Goal: Information Seeking & Learning: Learn about a topic

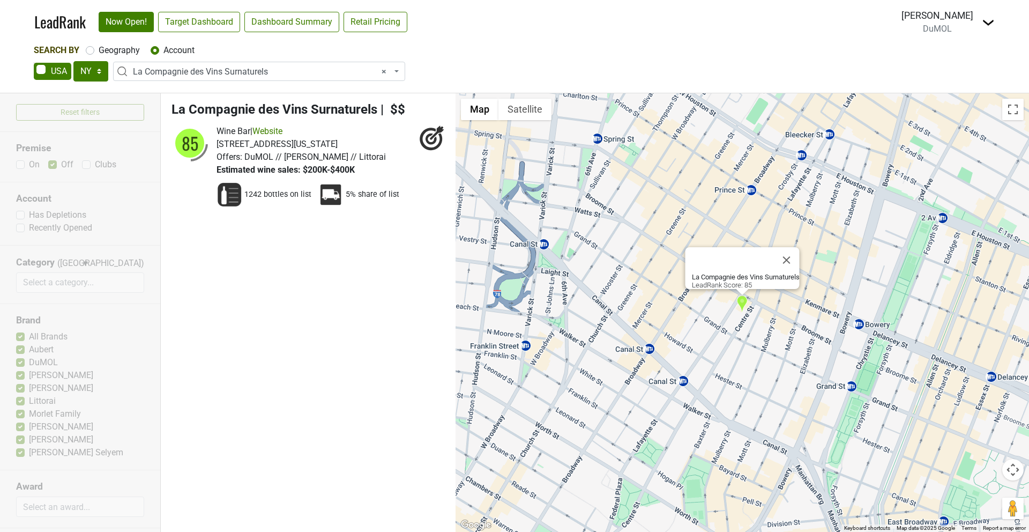
select select "NY"
select select "124005448"
select select
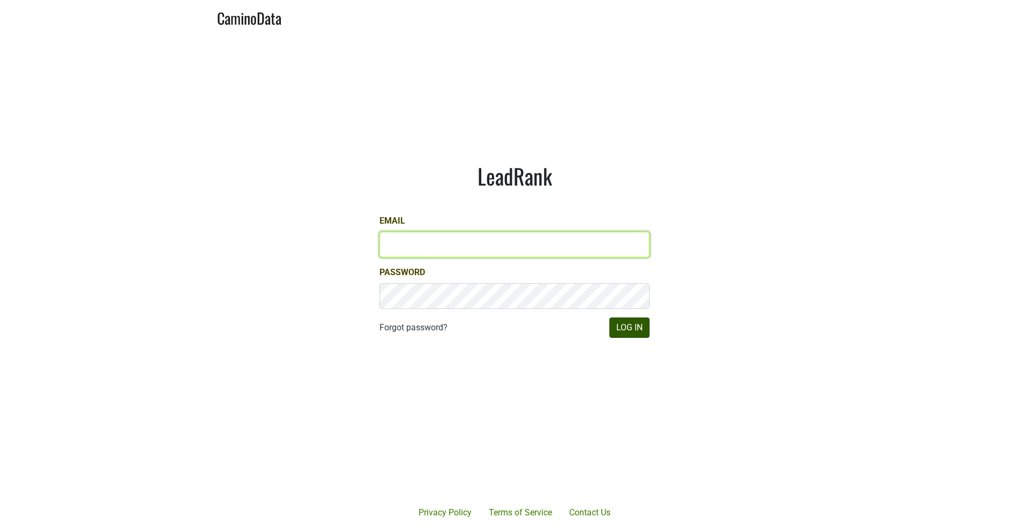
type input "mariette@dumol.com"
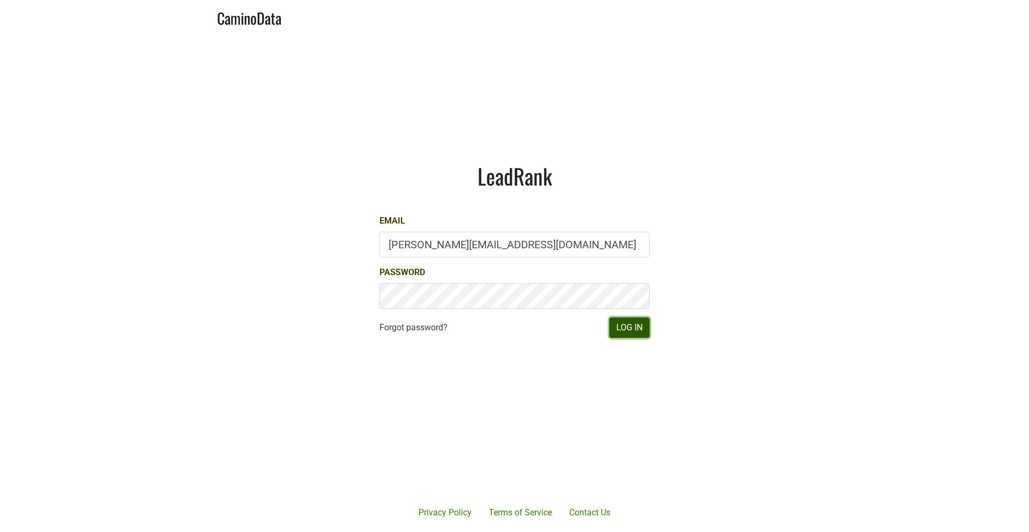
click at [637, 330] on button "Log In" at bounding box center [629, 327] width 40 height 20
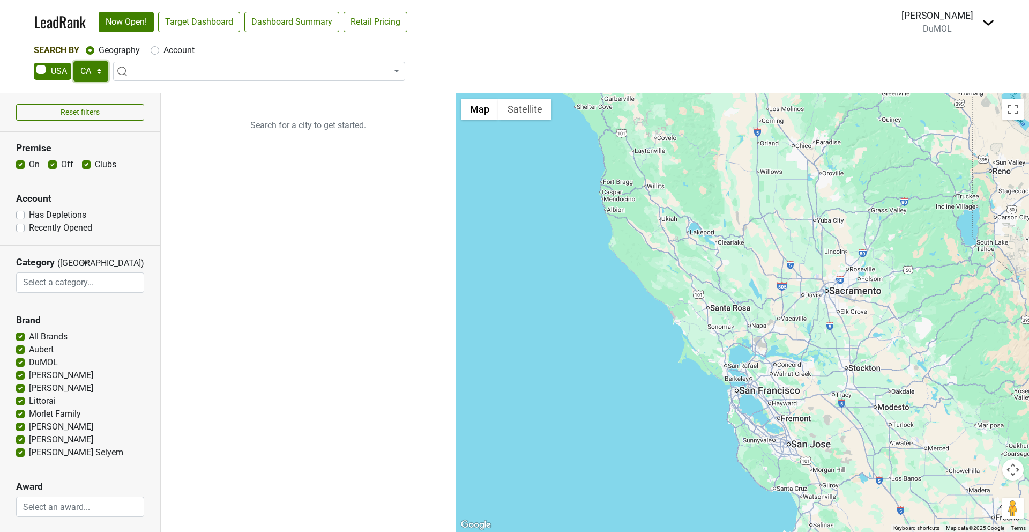
click at [87, 71] on select "AK AL AR AZ CA CO CT DC DE FL [GEOGRAPHIC_DATA] HI IA ID IL IN KS [GEOGRAPHIC_D…" at bounding box center [90, 71] width 35 height 20
select select "NY"
click at [73, 61] on select "AK AL AR AZ CA CO CT DC DE FL [GEOGRAPHIC_DATA] HI IA ID IL IN KS [GEOGRAPHIC_D…" at bounding box center [90, 71] width 35 height 20
click at [183, 38] on nav "LeadRank Now Open! Target Dashboard Dashboard Summary Retail Pricing Loading...…" at bounding box center [514, 22] width 977 height 44
drag, startPoint x: 173, startPoint y: 49, endPoint x: 181, endPoint y: 55, distance: 9.5
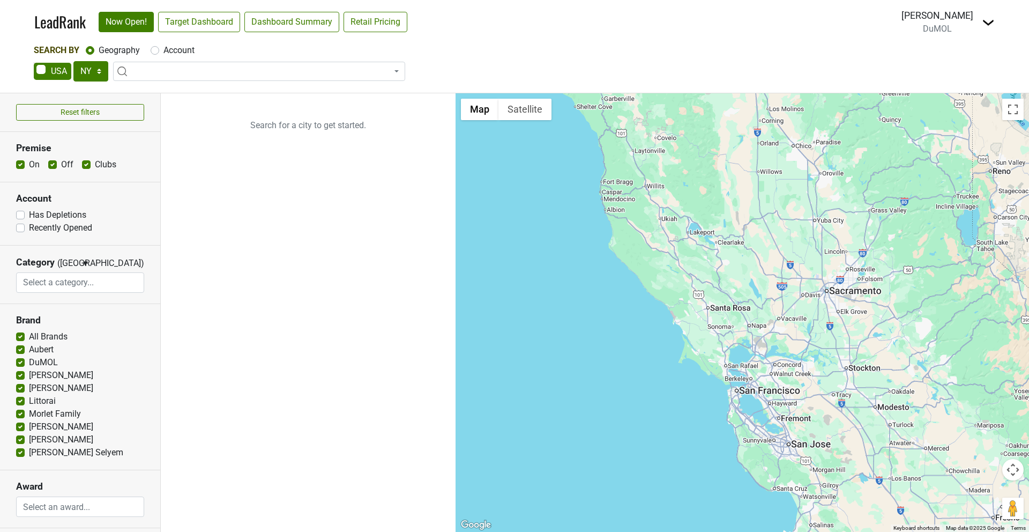
click at [173, 49] on label "Account" at bounding box center [178, 50] width 31 height 13
click at [159, 49] on input "Account" at bounding box center [155, 49] width 9 height 11
radio input "true"
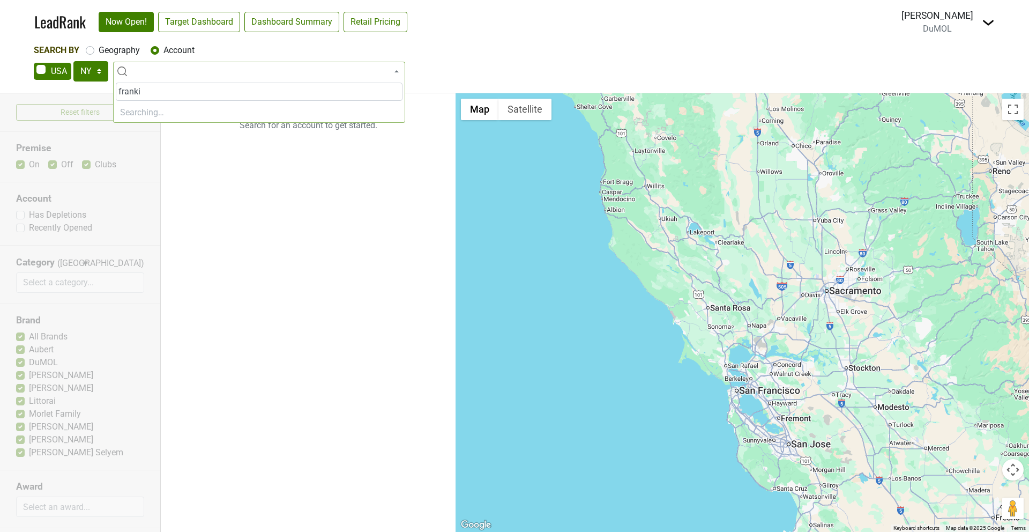
type input "frankie"
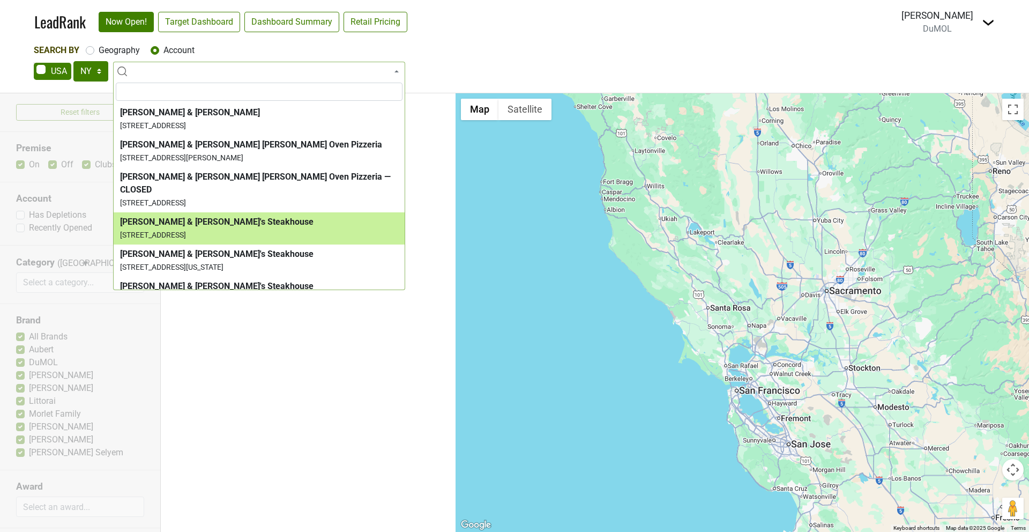
select select "120359"
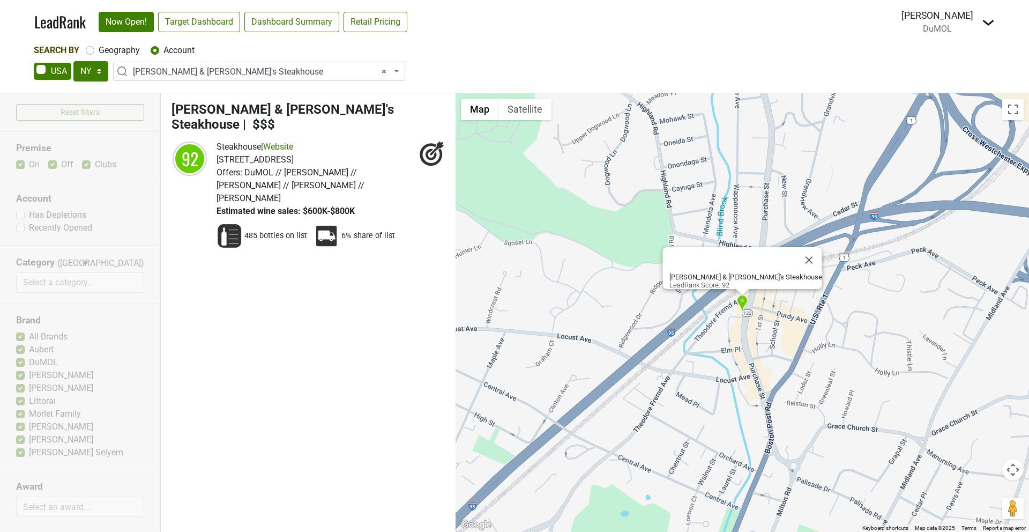
click at [1012, 467] on button "Map camera controls" at bounding box center [1012, 469] width 21 height 21
click at [277, 69] on span "× Frankie & Johnnie's Steakhouse" at bounding box center [262, 71] width 259 height 13
click at [101, 50] on label "Geography" at bounding box center [119, 50] width 41 height 13
click at [94, 50] on input "Geography" at bounding box center [90, 49] width 9 height 11
radio input "true"
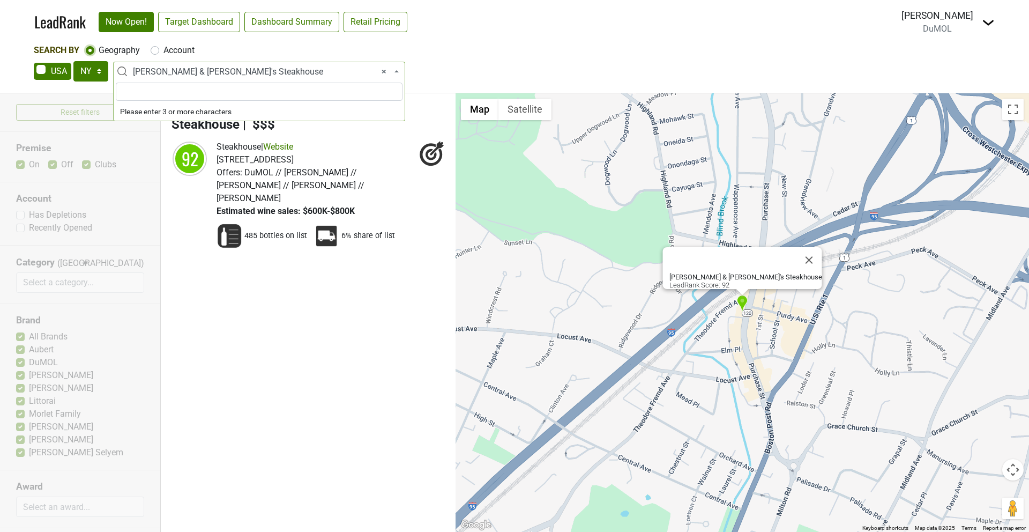
select select
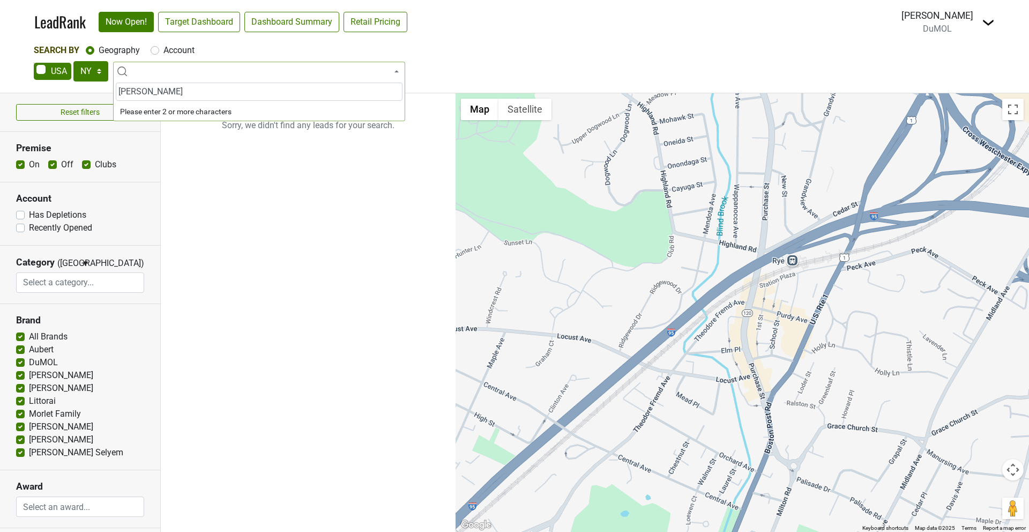
type input "west"
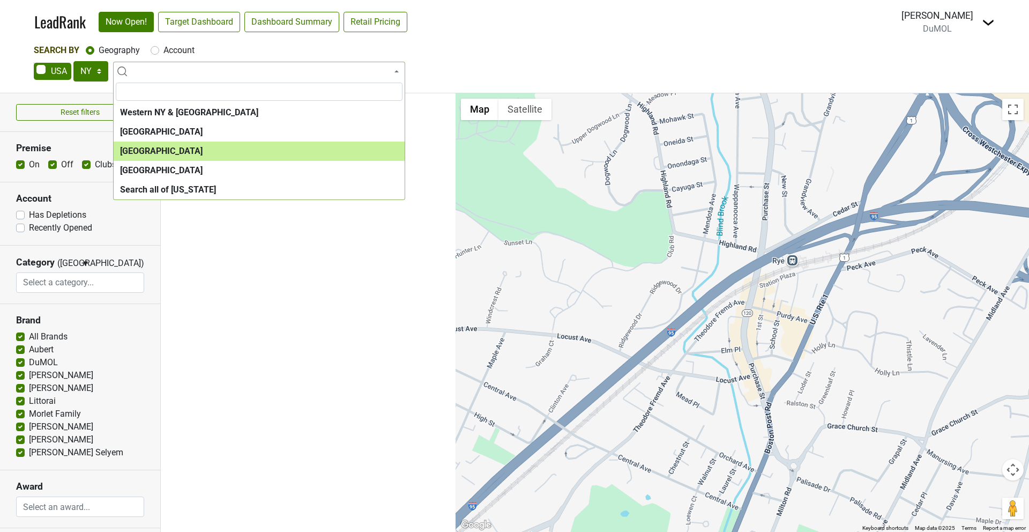
select select "1136"
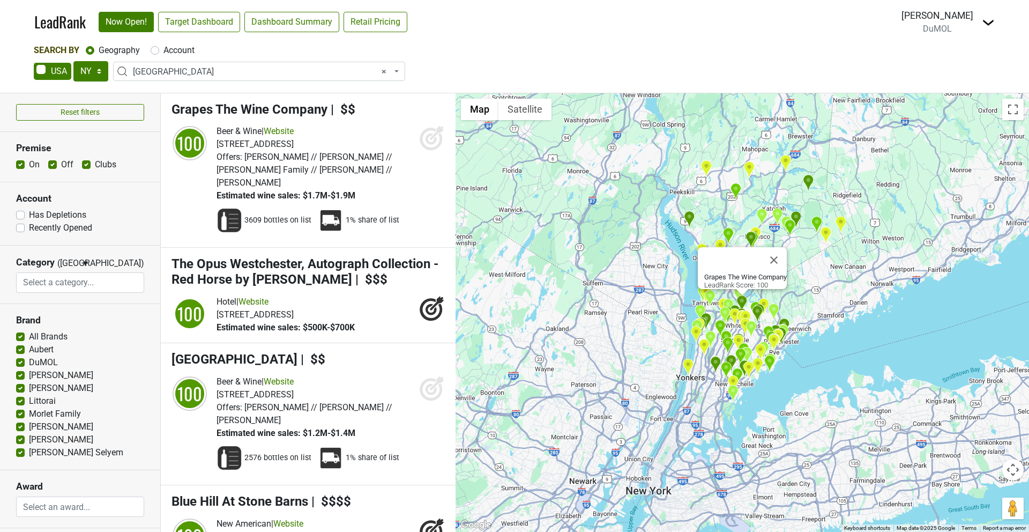
click at [29, 228] on label "Recently Opened" at bounding box center [60, 227] width 63 height 13
click at [23, 228] on input "Recently Opened" at bounding box center [20, 226] width 9 height 11
checkbox input "true"
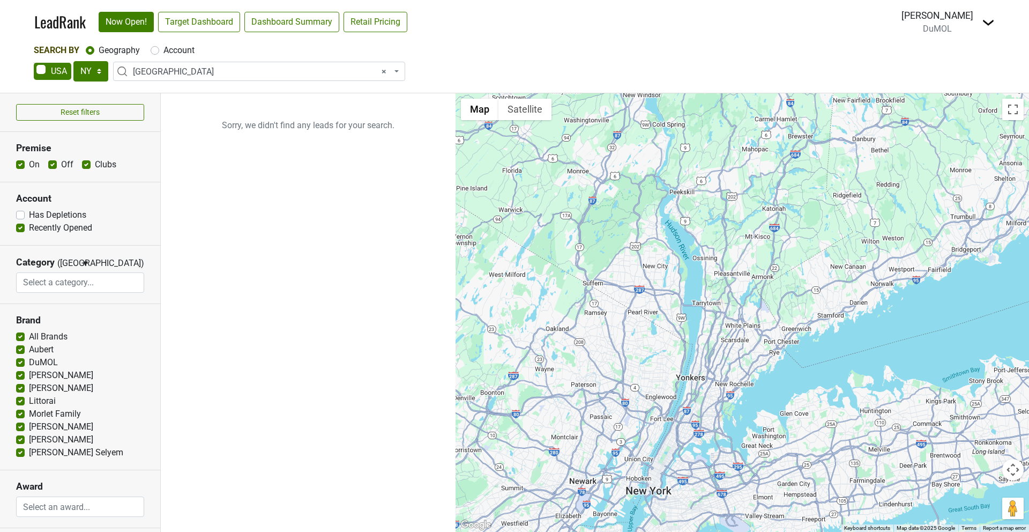
click at [29, 214] on label "Has Depletions" at bounding box center [57, 214] width 57 height 13
click at [22, 214] on input "Has Depletions" at bounding box center [20, 213] width 9 height 11
click at [29, 214] on label "Has Depletions" at bounding box center [57, 214] width 57 height 13
click at [22, 214] on input "Has Depletions" at bounding box center [20, 213] width 9 height 11
checkbox input "false"
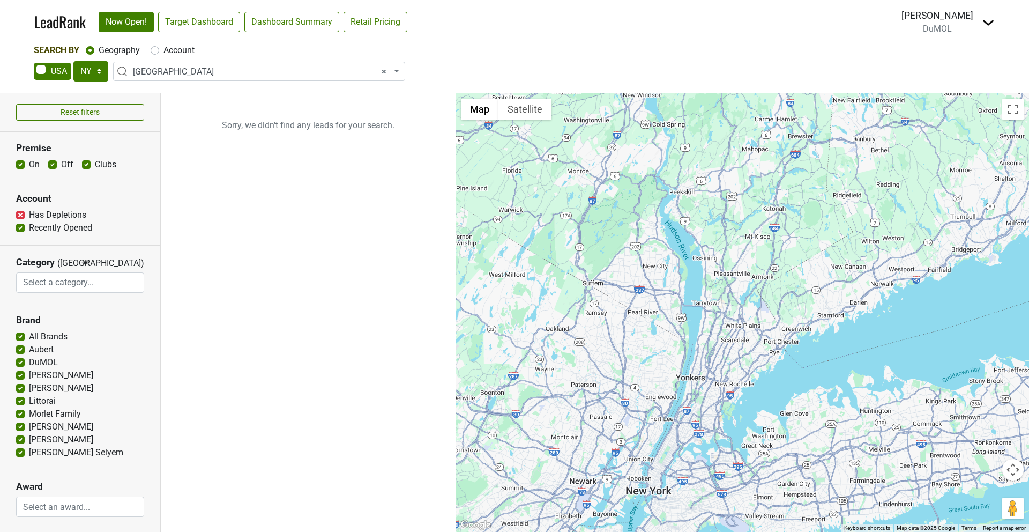
click at [29, 229] on label "Recently Opened" at bounding box center [60, 227] width 63 height 13
click at [20, 229] on input "Recently Opened" at bounding box center [20, 226] width 9 height 11
checkbox input "false"
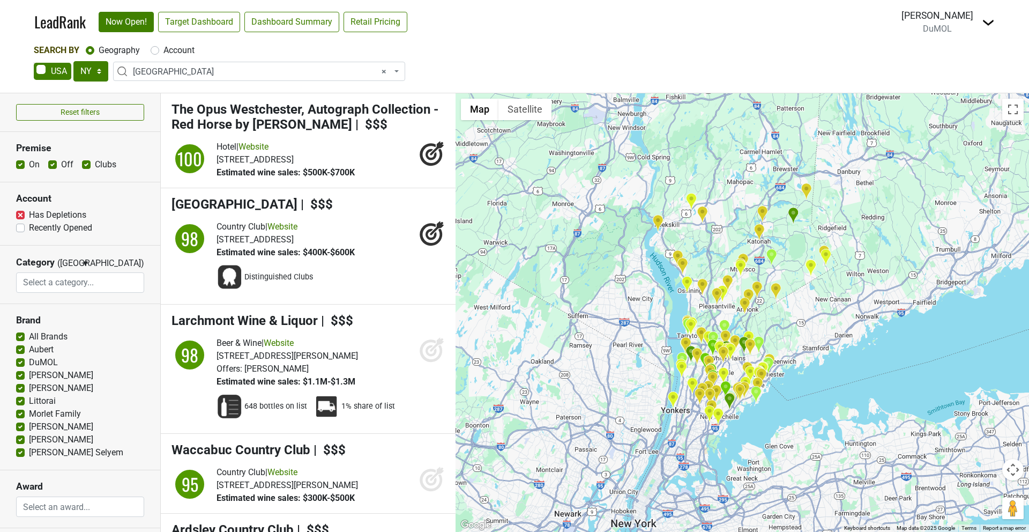
click at [29, 215] on label "Has Depletions" at bounding box center [57, 214] width 57 height 13
click at [19, 215] on input "Has Depletions" at bounding box center [20, 213] width 9 height 11
checkbox input "false"
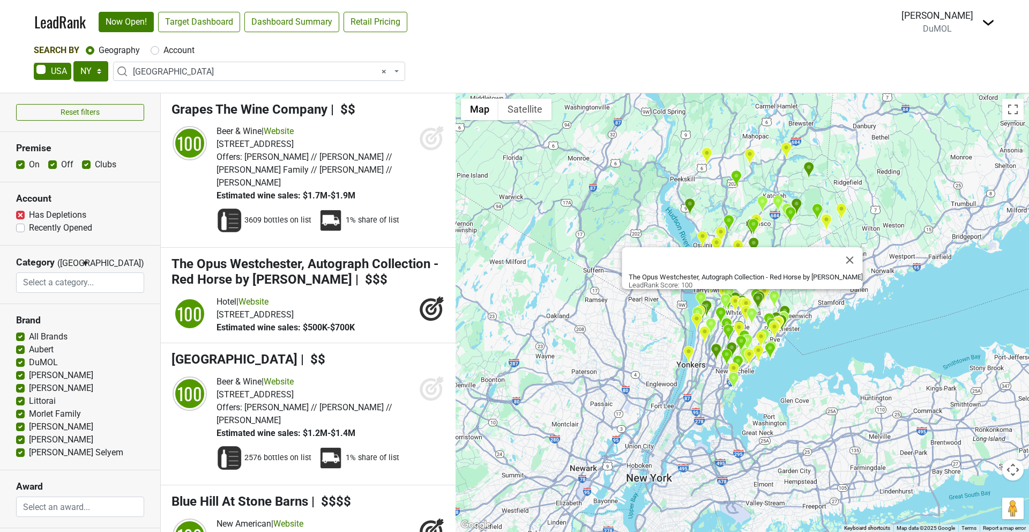
click at [1011, 471] on button "Map camera controls" at bounding box center [1012, 469] width 21 height 21
click at [985, 443] on button "Zoom in" at bounding box center [985, 442] width 21 height 21
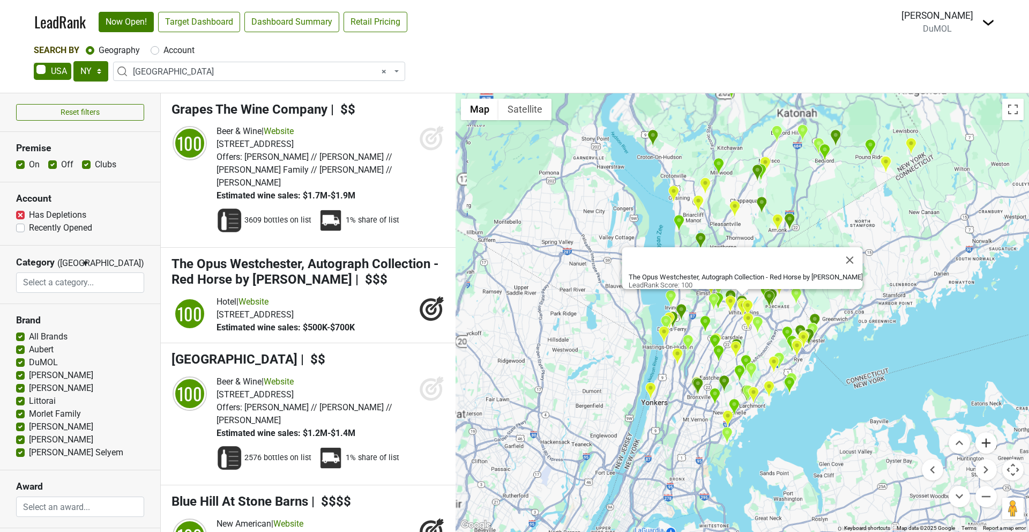
click at [985, 443] on button "Zoom in" at bounding box center [985, 442] width 21 height 21
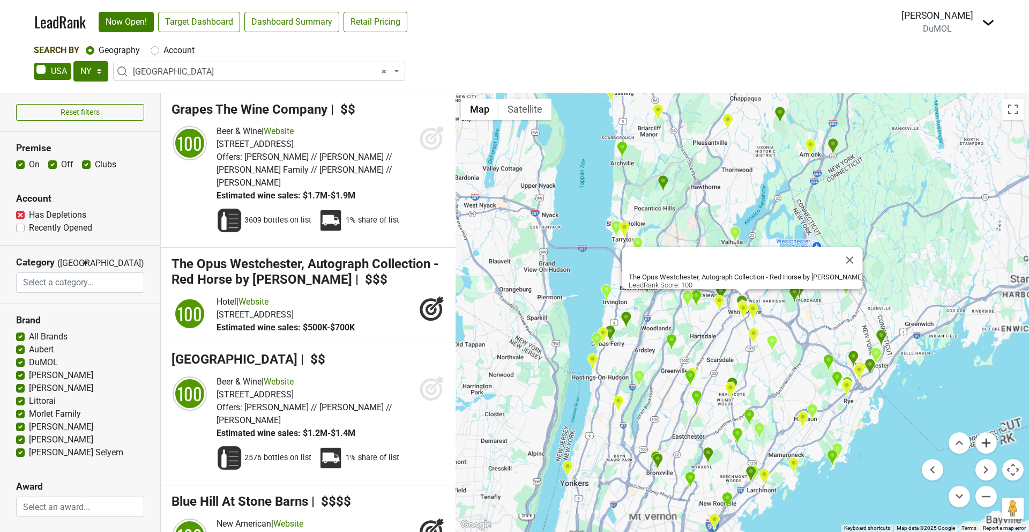
click at [985, 443] on button "Zoom in" at bounding box center [985, 442] width 21 height 21
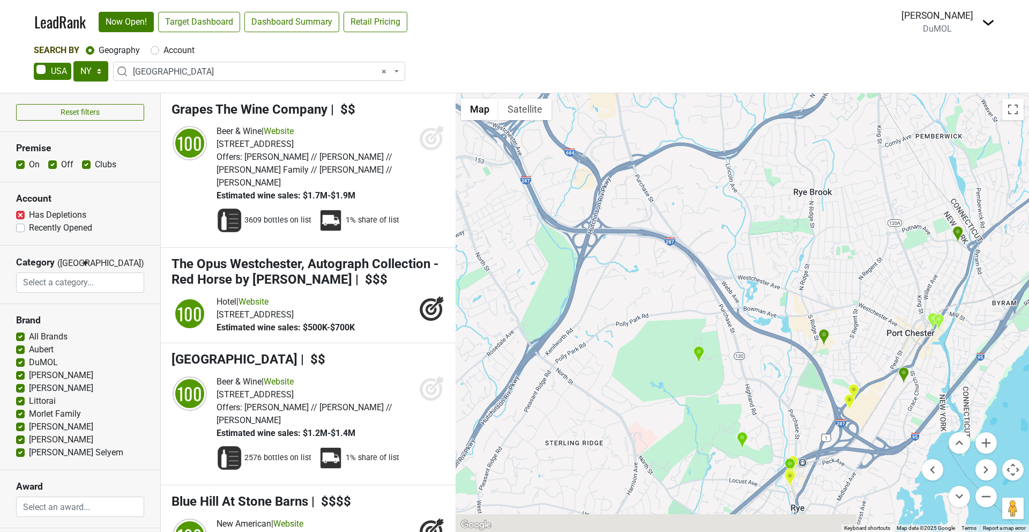
drag, startPoint x: 934, startPoint y: 427, endPoint x: 454, endPoint y: 176, distance: 541.5
click at [454, 176] on div "Reset filters Premise On Off Clubs Account Has Depletions Category" at bounding box center [514, 312] width 1029 height 438
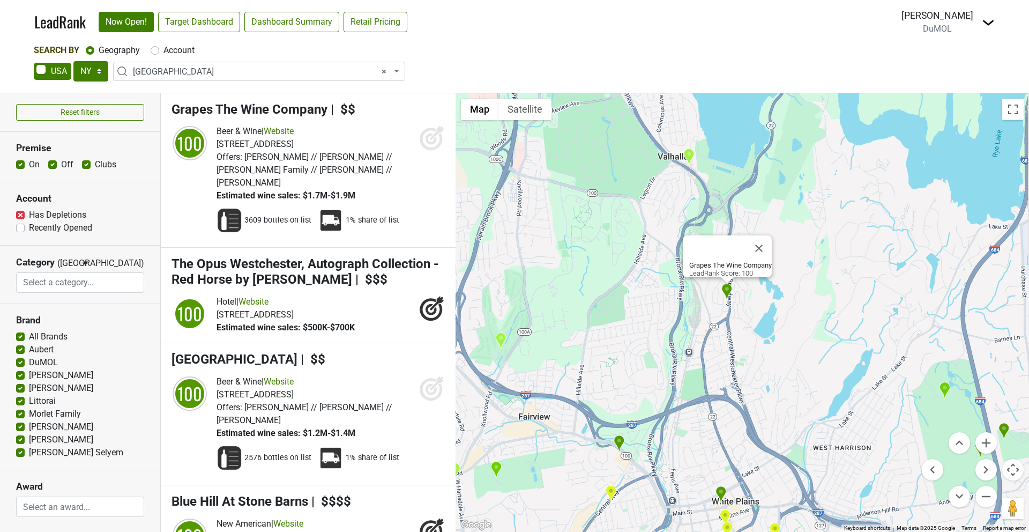
drag, startPoint x: 866, startPoint y: 405, endPoint x: 579, endPoint y: 191, distance: 358.4
click at [595, 205] on div "Grapes The Wine Company LeadRank Score: 100" at bounding box center [741, 312] width 573 height 438
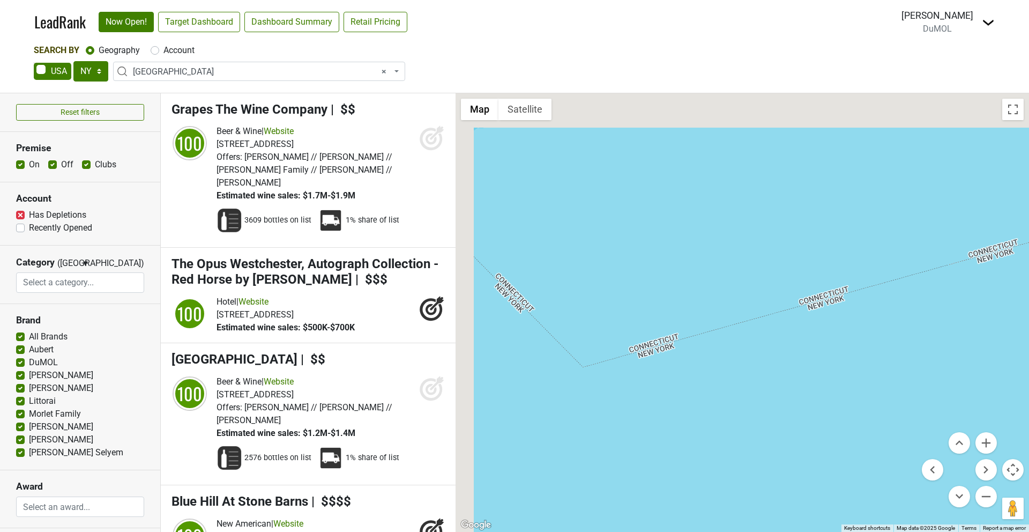
click at [614, 217] on div "Grapes The Wine Company LeadRank Score: 100" at bounding box center [741, 312] width 573 height 438
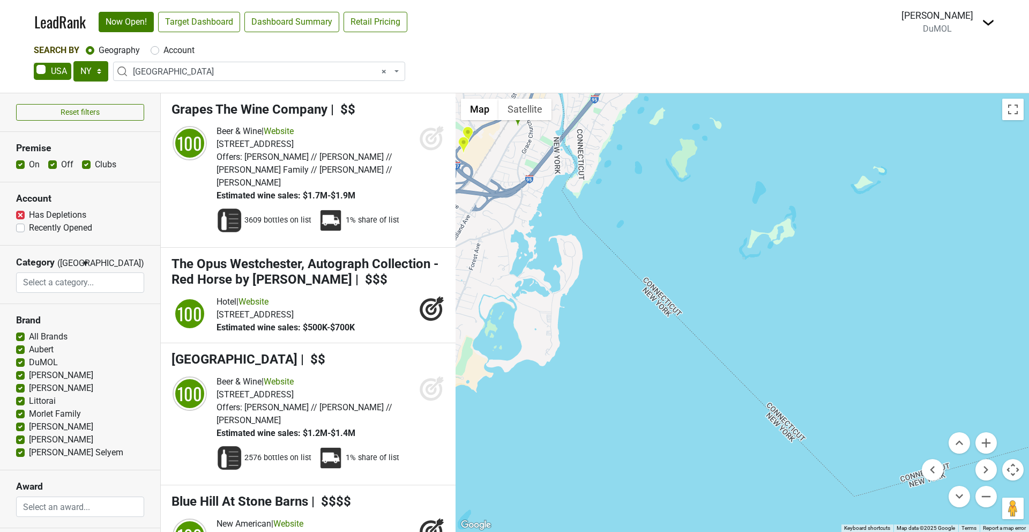
drag, startPoint x: 653, startPoint y: 228, endPoint x: 978, endPoint y: 401, distance: 368.2
click at [992, 422] on div "Grapes The Wine Company LeadRank Score: 100" at bounding box center [741, 312] width 573 height 438
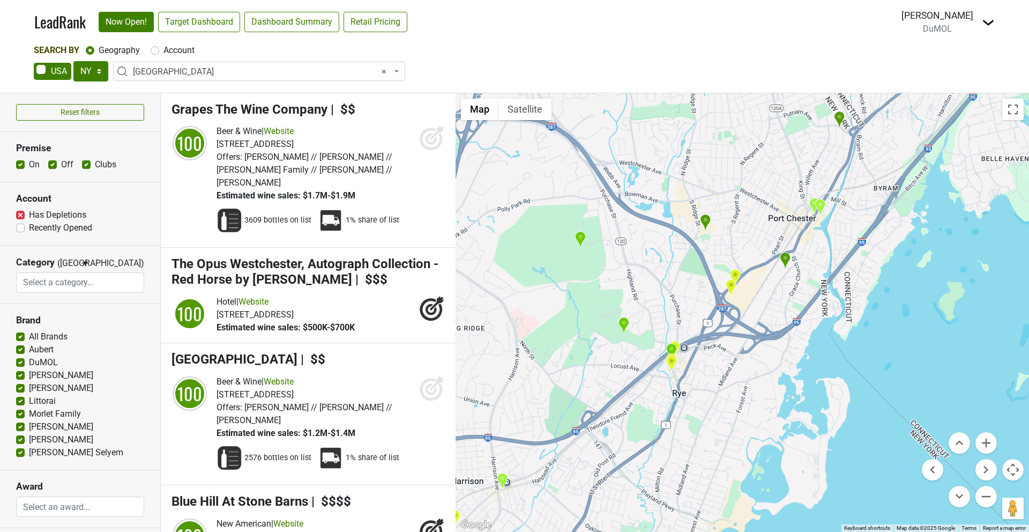
drag, startPoint x: 571, startPoint y: 177, endPoint x: 839, endPoint y: 321, distance: 304.5
click at [839, 321] on div "Grapes The Wine Company LeadRank Score: 100" at bounding box center [741, 312] width 573 height 438
click at [823, 207] on img "Saltaire Oyster Bar and Fish House" at bounding box center [820, 207] width 11 height 18
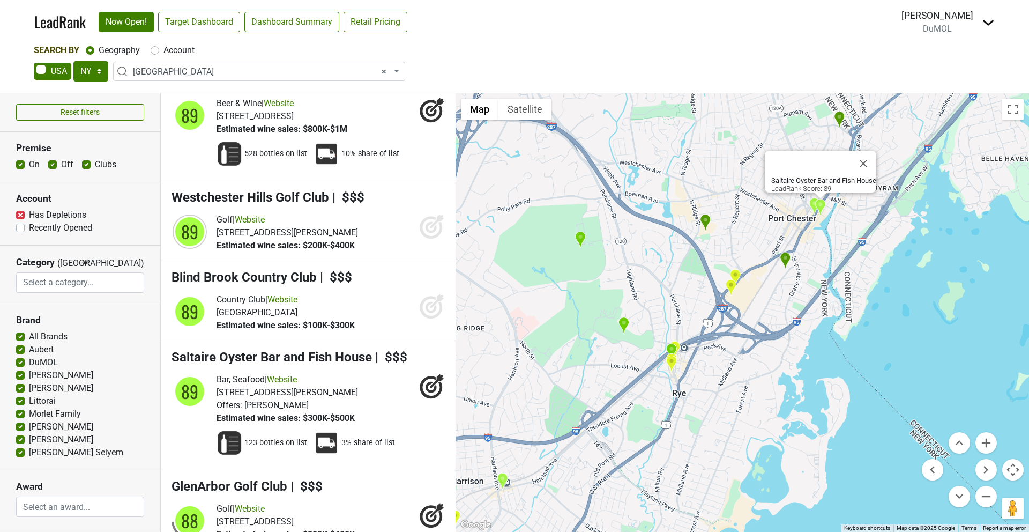
click at [812, 202] on img "1881 Kitchen Table" at bounding box center [814, 206] width 11 height 18
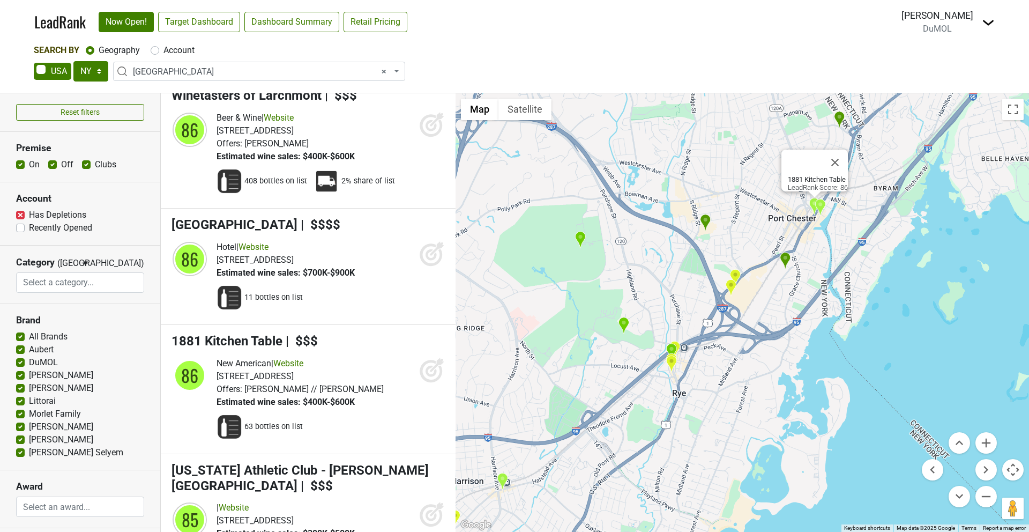
click at [704, 222] on img "Rye Brook Wine & Spirit Shop" at bounding box center [705, 223] width 11 height 18
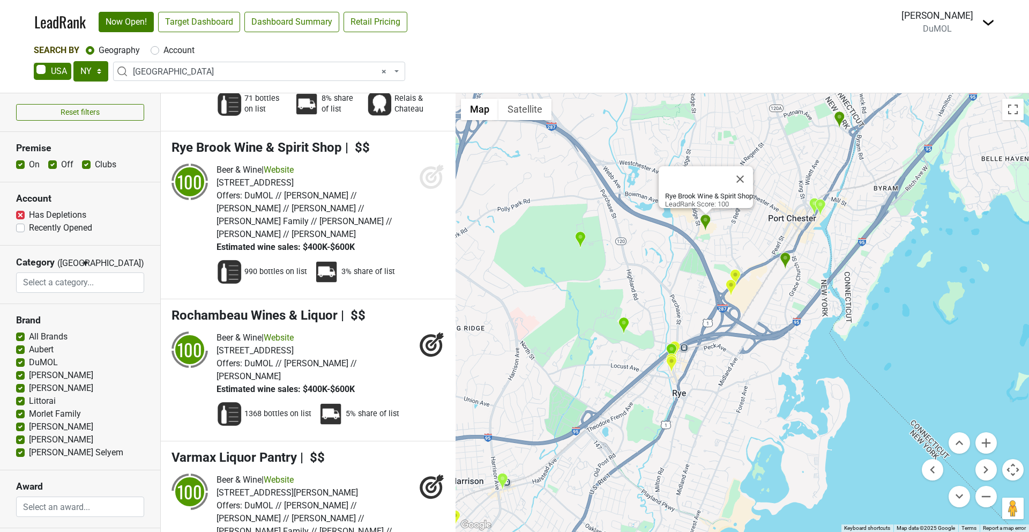
click at [786, 260] on img "Zachys Wine & Liquor" at bounding box center [785, 261] width 11 height 18
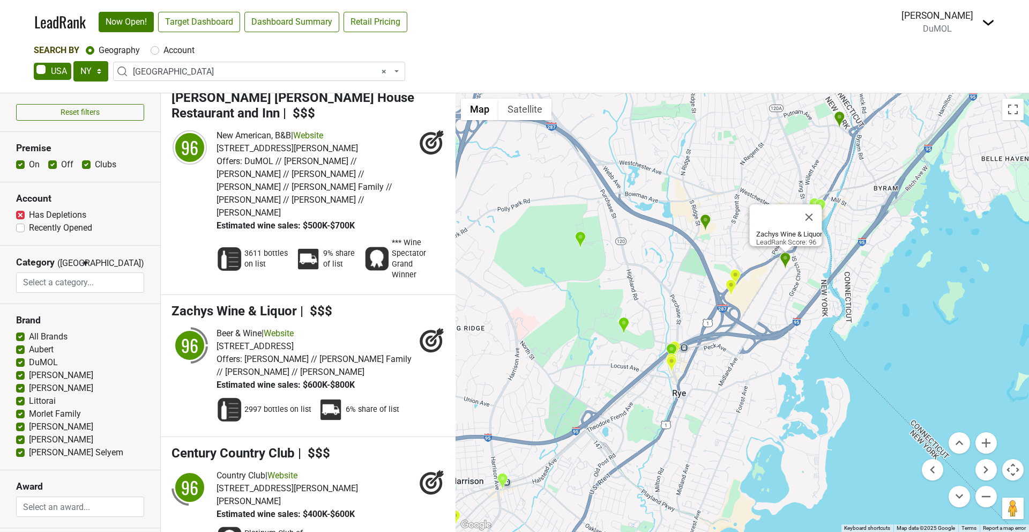
click at [786, 260] on img "Zachys Wine & Liquor" at bounding box center [785, 261] width 11 height 18
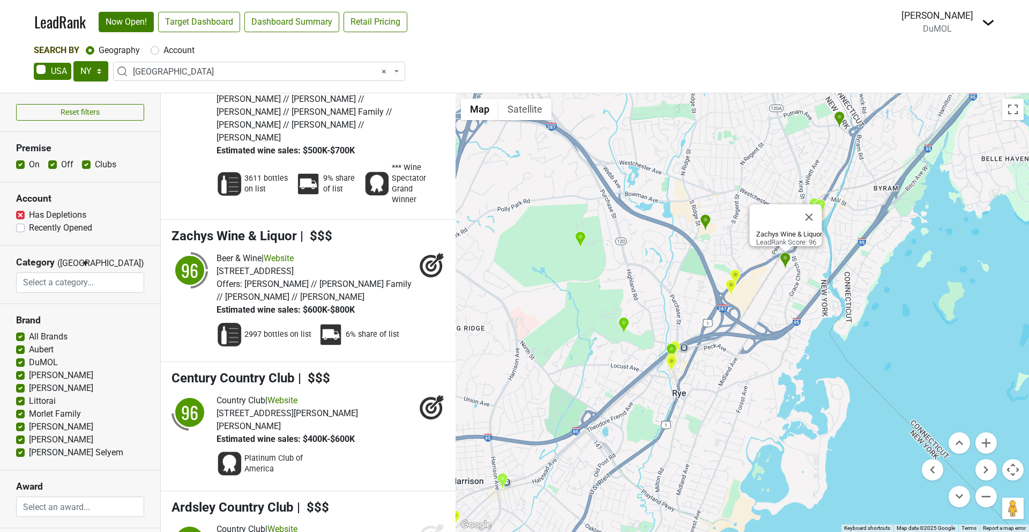
click at [736, 272] on img "BevMax Port Chester" at bounding box center [734, 277] width 11 height 18
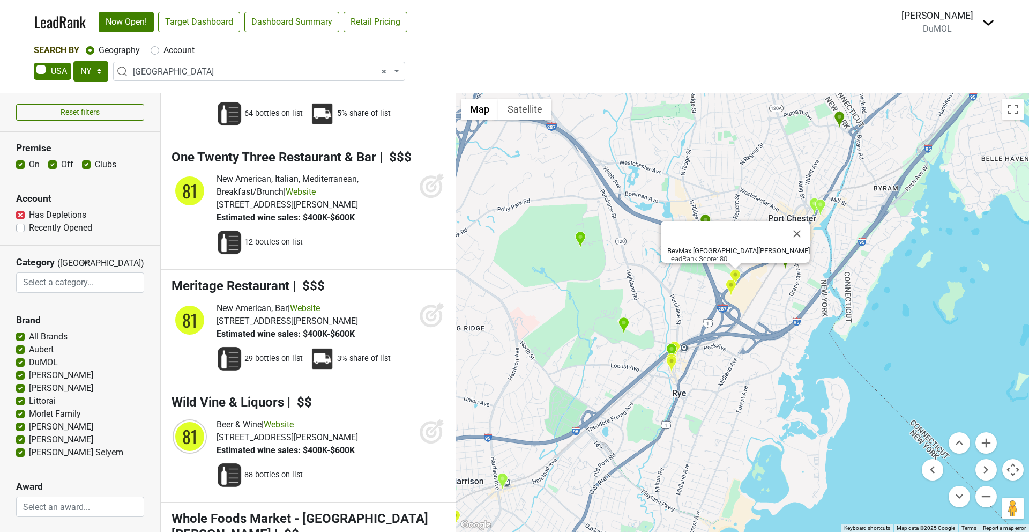
scroll to position [10585, 0]
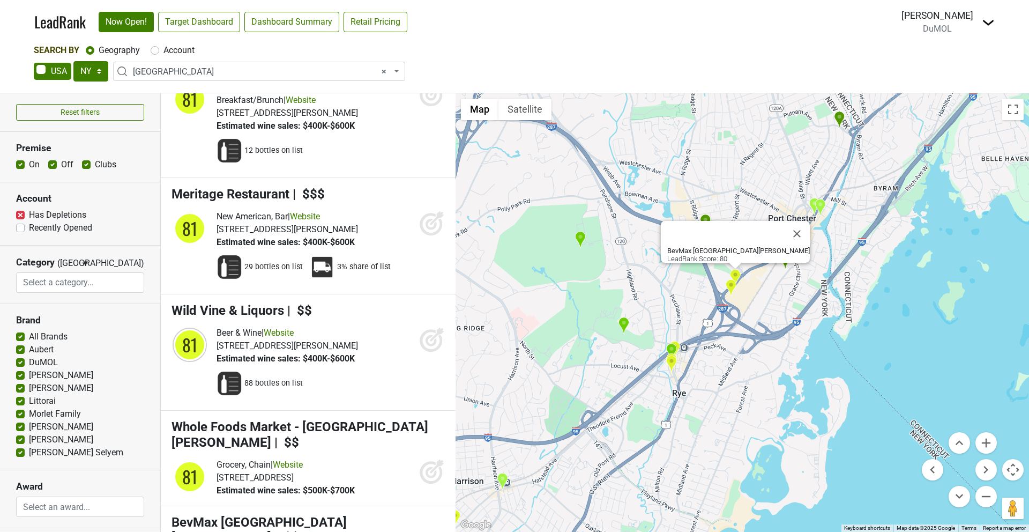
click at [730, 290] on img "Whole Foods Market - Port Chester" at bounding box center [730, 288] width 11 height 18
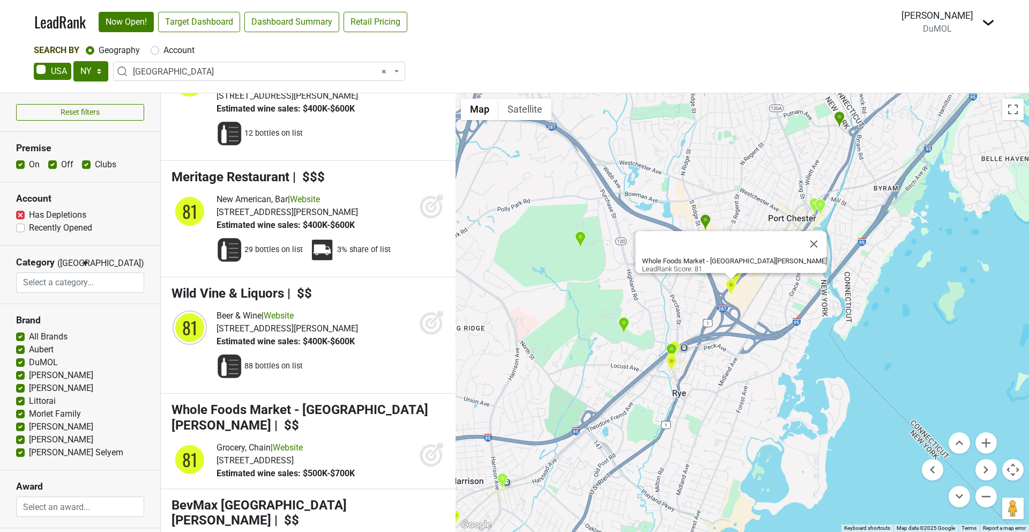
click at [574, 237] on img "Westchester Country Club" at bounding box center [579, 240] width 11 height 18
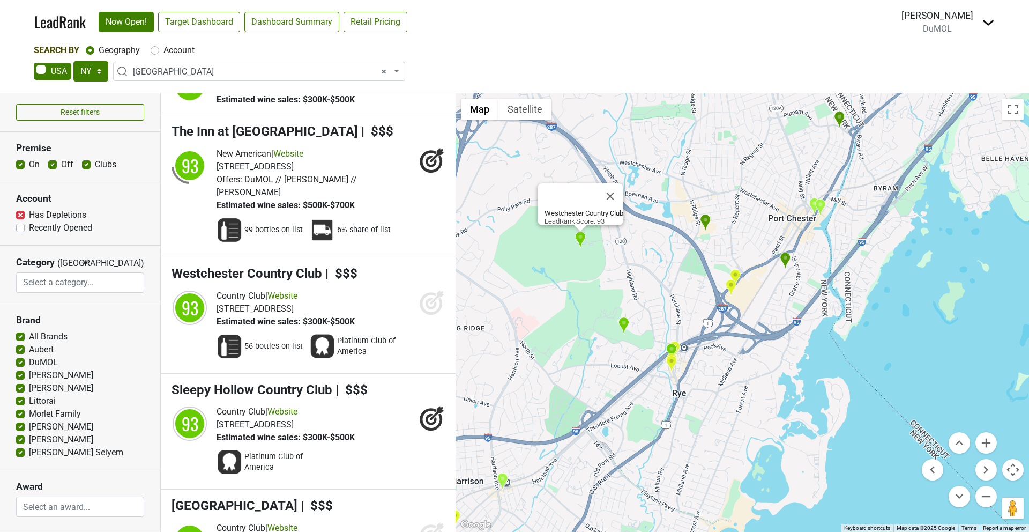
scroll to position [3230, 0]
click at [624, 323] on img "Apawamis Club" at bounding box center [623, 326] width 11 height 18
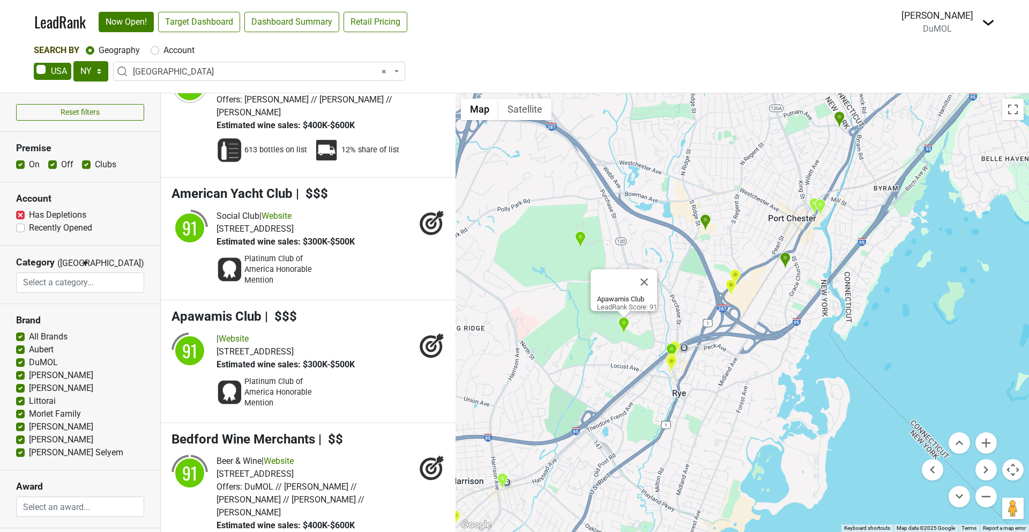
scroll to position [4273, 0]
click at [670, 350] on img "Frankie & Johnnie's Steakhouse" at bounding box center [671, 352] width 11 height 18
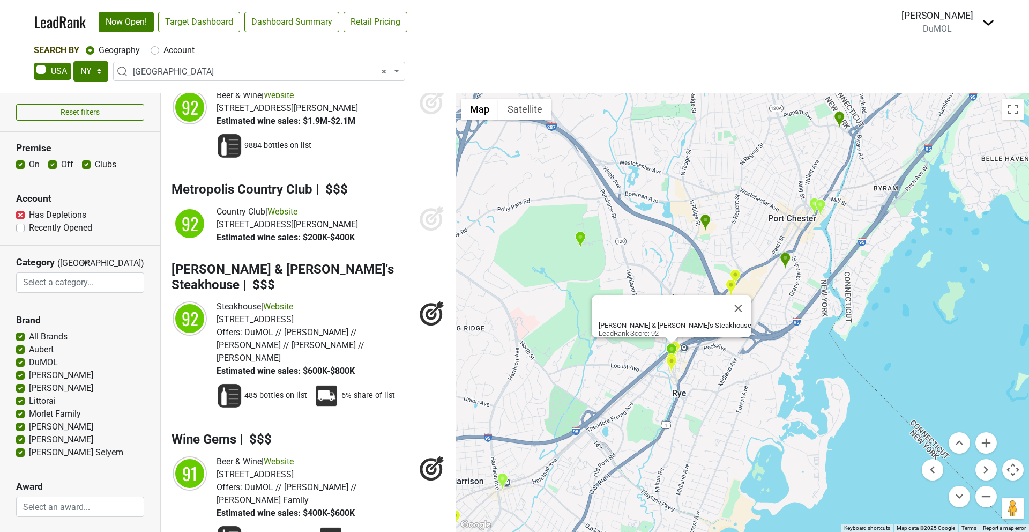
scroll to position [3738, 0]
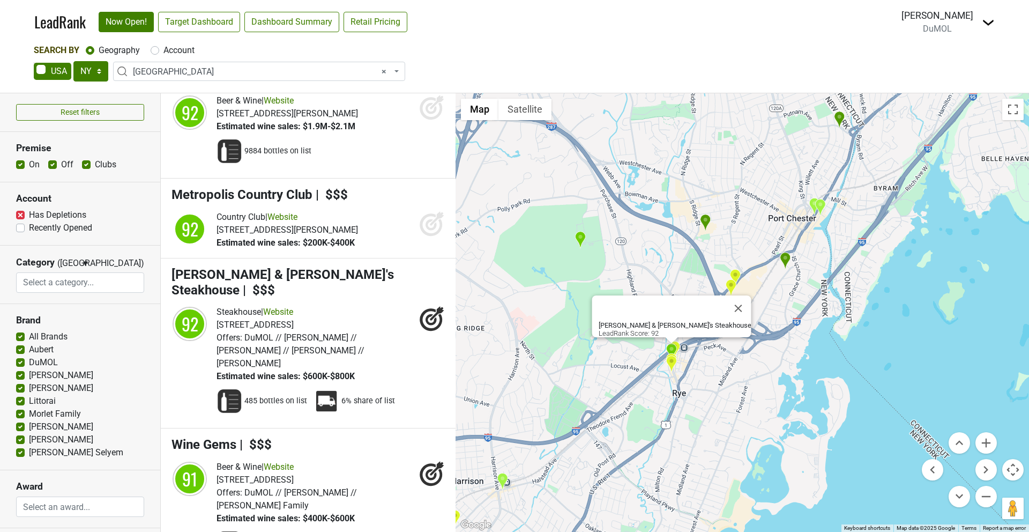
click at [678, 345] on img "Fogama" at bounding box center [674, 349] width 11 height 18
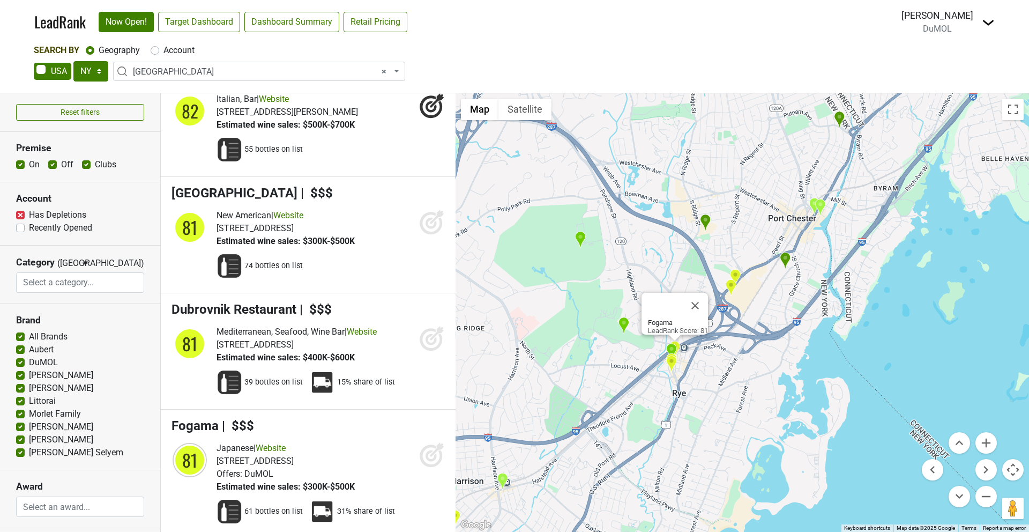
click at [670, 361] on img "Ruby's Oyster Bar & Bistro" at bounding box center [671, 364] width 11 height 18
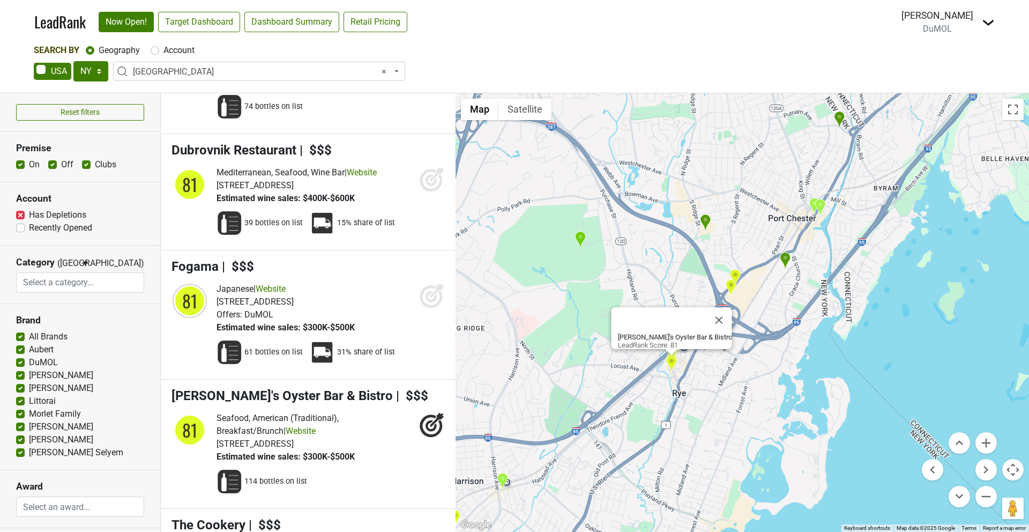
scroll to position [9677, 0]
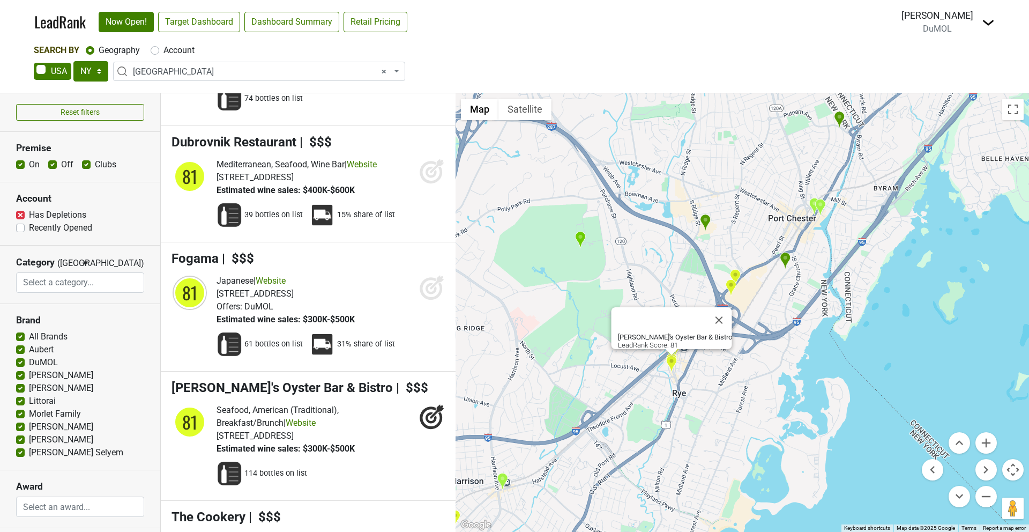
click at [618, 325] on img "Apawamis Club" at bounding box center [623, 326] width 11 height 18
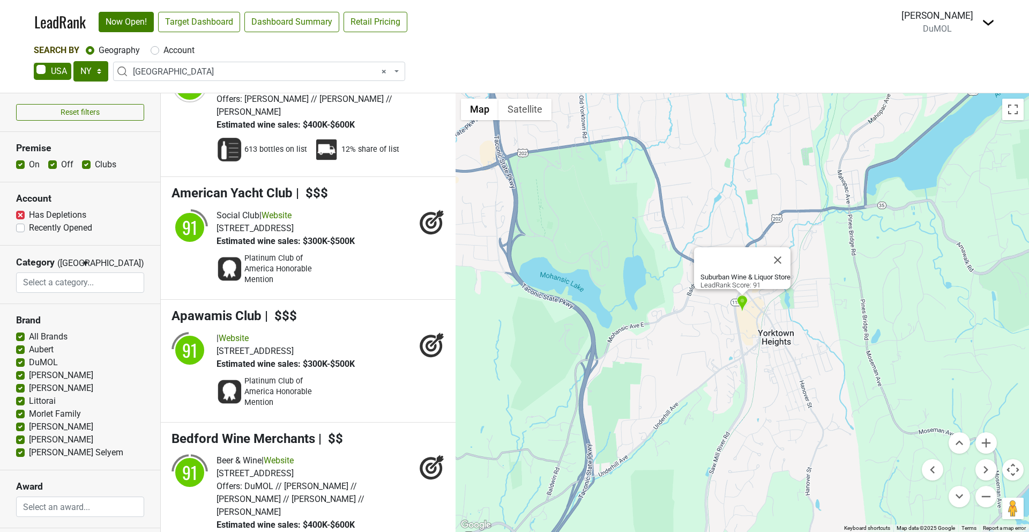
scroll to position [4273, 0]
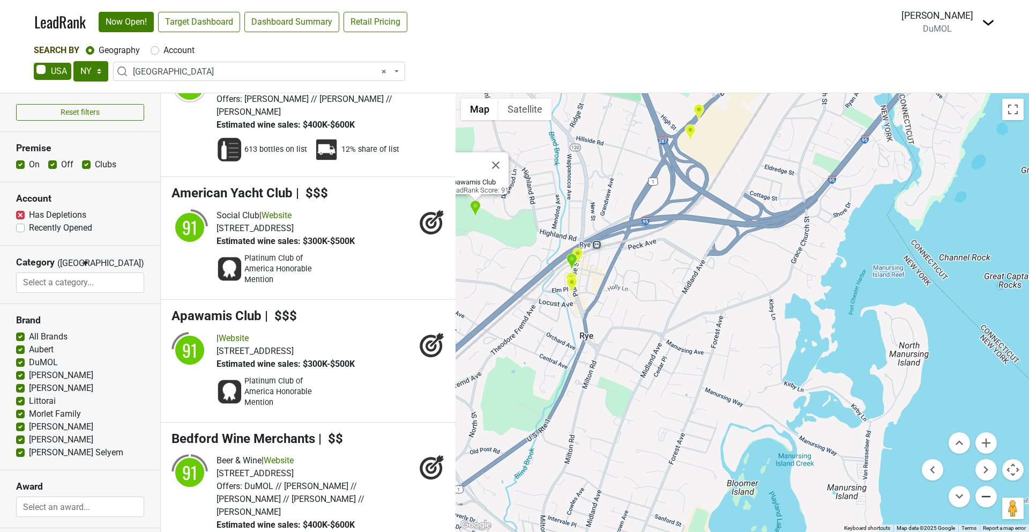
click at [983, 497] on button "Zoom out" at bounding box center [985, 496] width 21 height 21
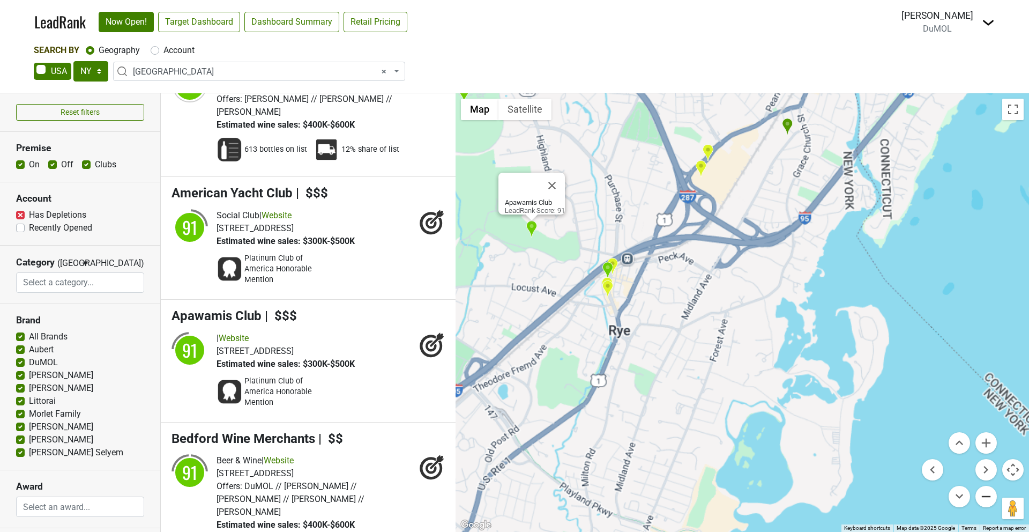
click at [983, 497] on button "Zoom out" at bounding box center [985, 496] width 21 height 21
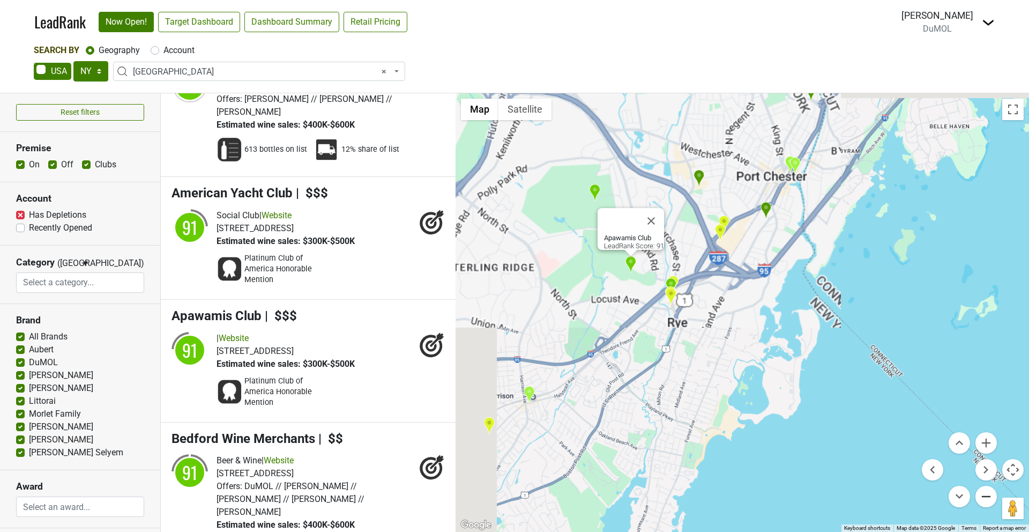
click at [983, 497] on button "Zoom out" at bounding box center [985, 496] width 21 height 21
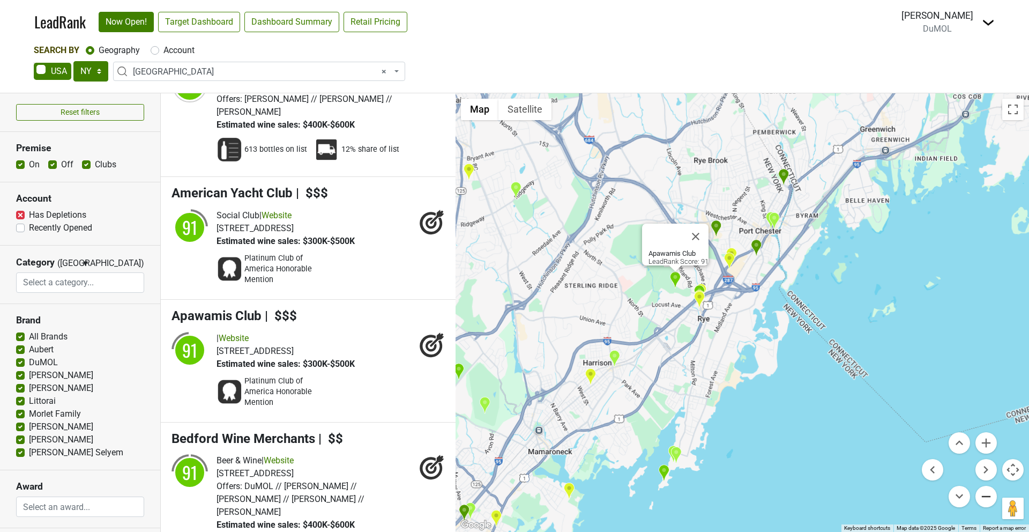
click at [983, 497] on button "Zoom out" at bounding box center [985, 496] width 21 height 21
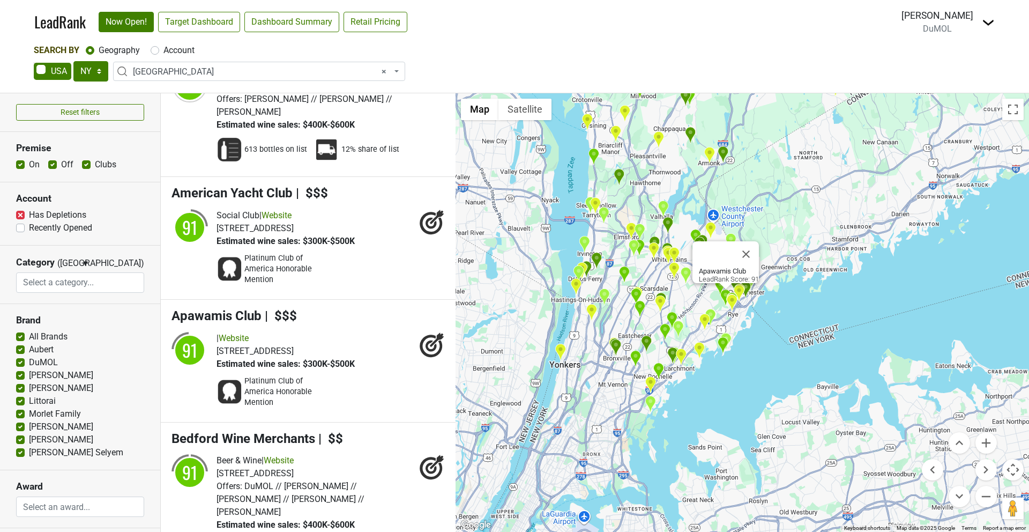
click at [720, 146] on img "Moderne Barn" at bounding box center [723, 155] width 11 height 18
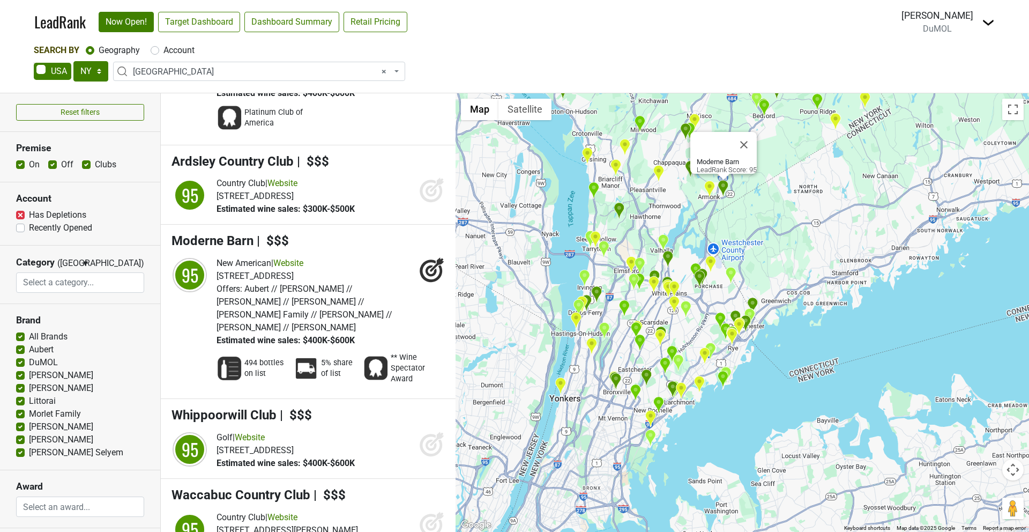
scroll to position [2363, 0]
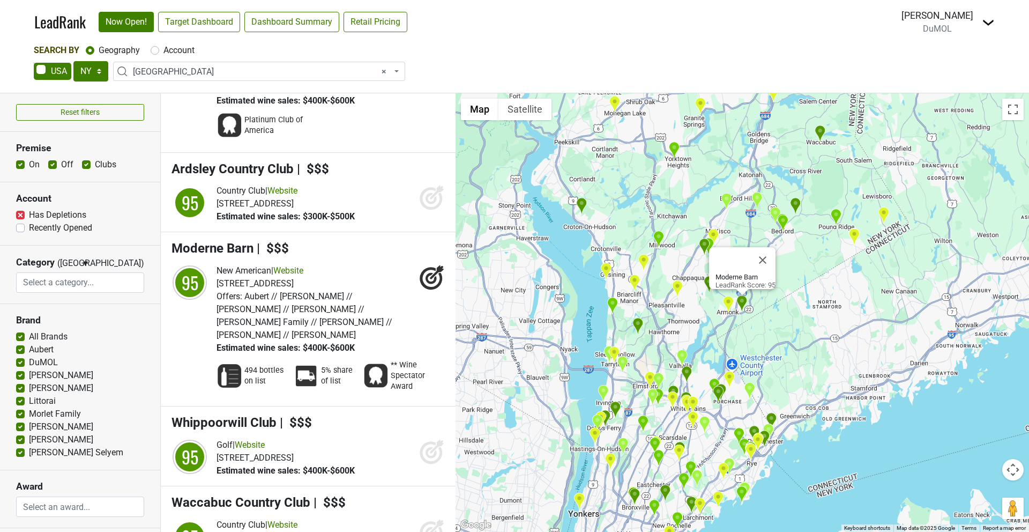
click at [823, 135] on img "Waccabuc Country Club" at bounding box center [820, 134] width 11 height 18
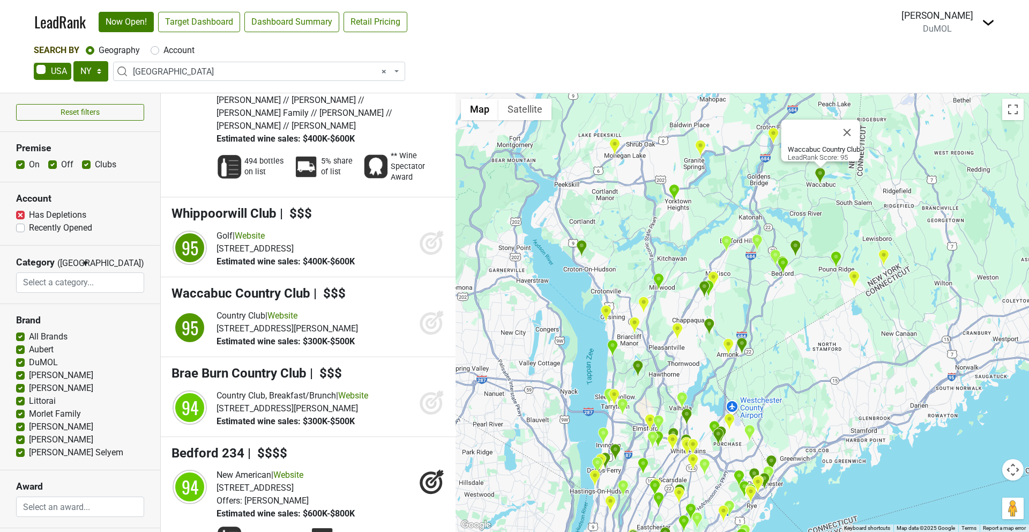
scroll to position [2603, 0]
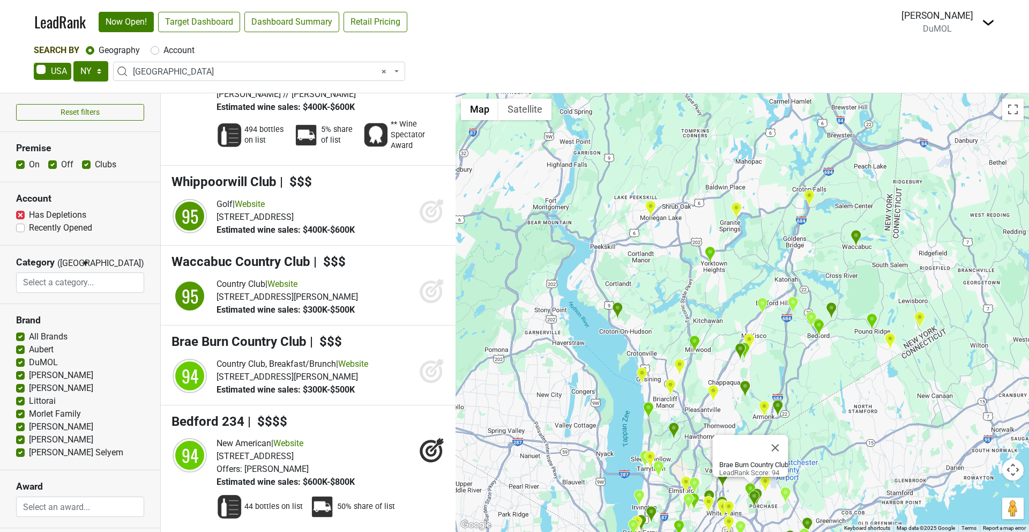
drag, startPoint x: 766, startPoint y: 131, endPoint x: 774, endPoint y: 320, distance: 188.8
click at [774, 320] on div "Brae Burn Country Club LeadRank Score: 94" at bounding box center [741, 312] width 573 height 438
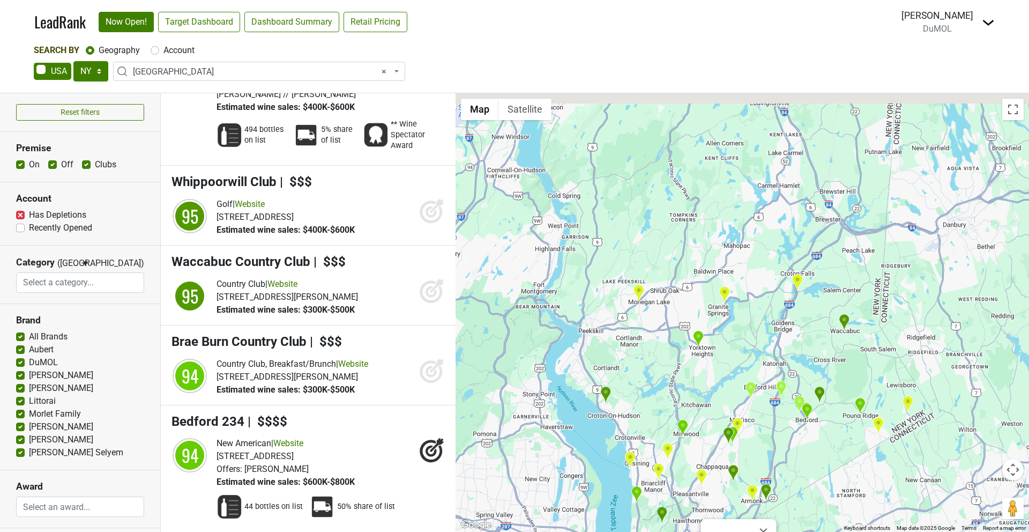
drag, startPoint x: 820, startPoint y: 147, endPoint x: 808, endPoint y: 237, distance: 91.4
click at [808, 237] on div "Brae Burn Country Club LeadRank Score: 94" at bounding box center [741, 312] width 573 height 438
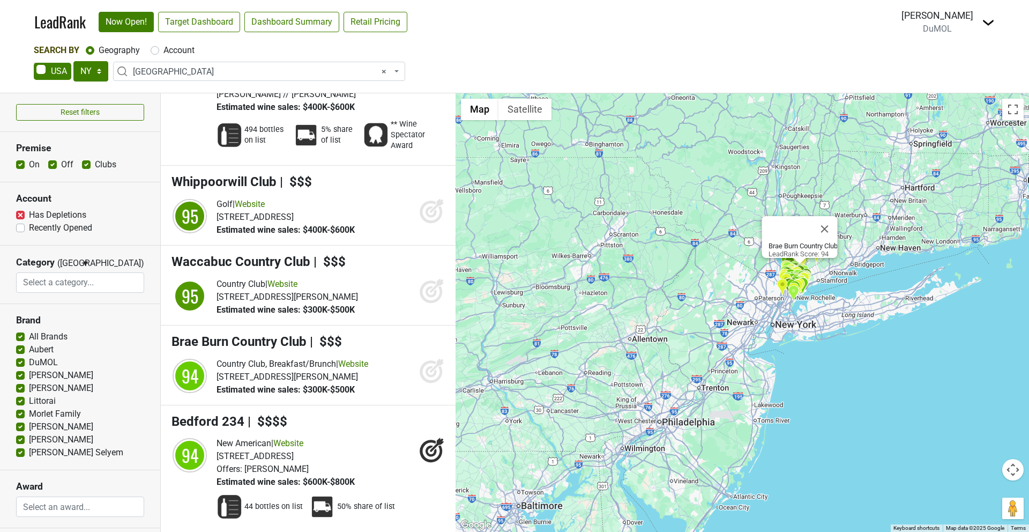
click at [1018, 463] on button "Map camera controls" at bounding box center [1012, 469] width 21 height 21
click at [985, 439] on button "Zoom in" at bounding box center [985, 442] width 21 height 21
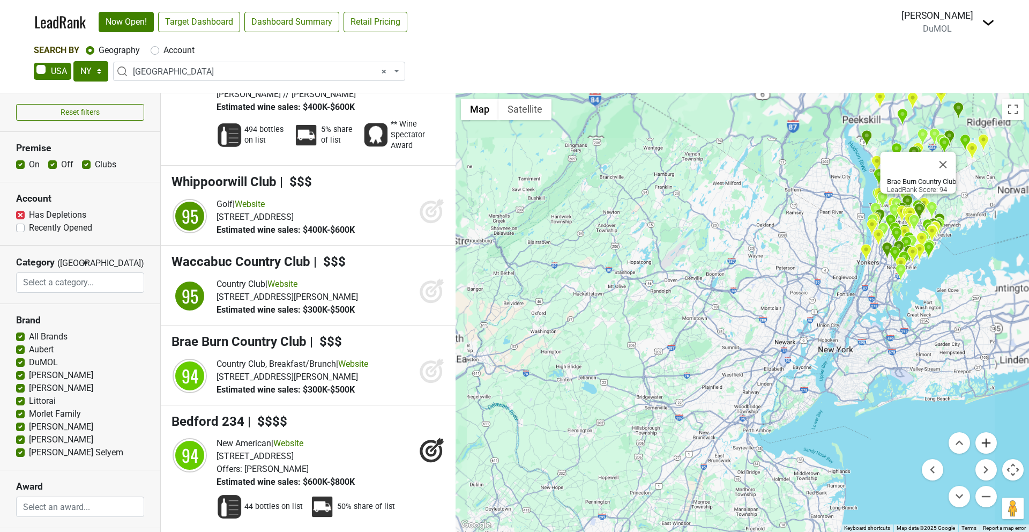
click at [985, 439] on button "Zoom in" at bounding box center [985, 442] width 21 height 21
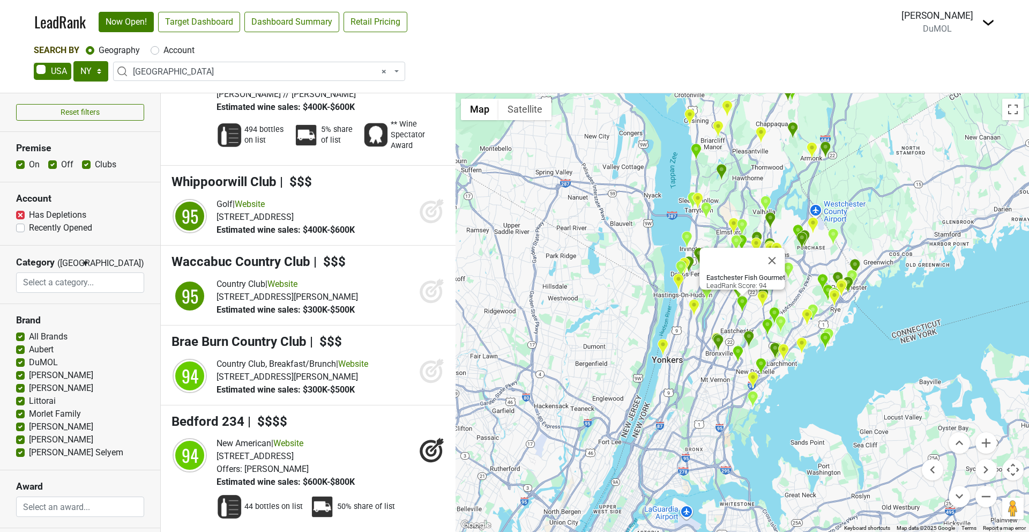
drag, startPoint x: 864, startPoint y: 241, endPoint x: 389, endPoint y: 506, distance: 544.5
click at [388, 509] on div "Reset filters Premise On Off Clubs Account Has Depletions Category" at bounding box center [514, 312] width 1029 height 438
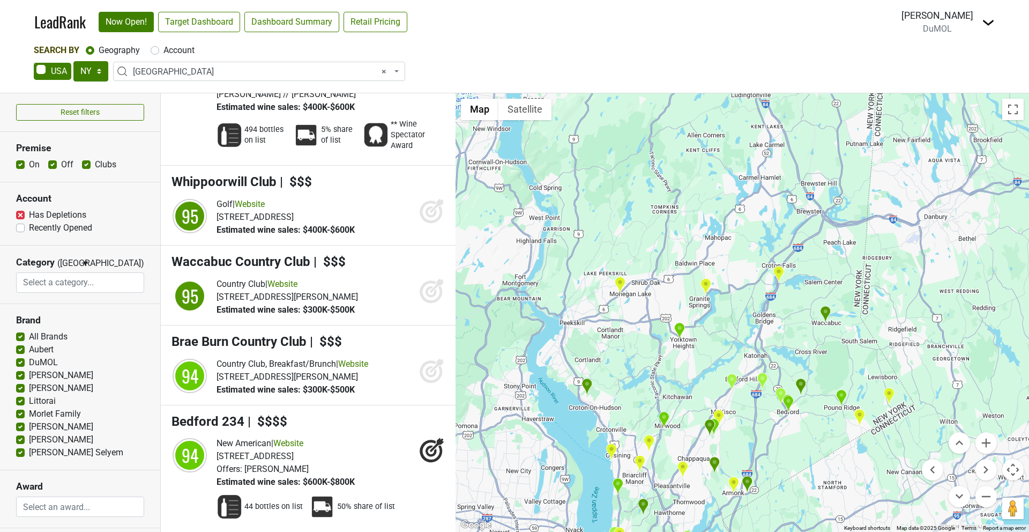
drag, startPoint x: 908, startPoint y: 166, endPoint x: 831, endPoint y: 487, distance: 330.0
click at [831, 487] on div "Eastchester Fish Gourmet LeadRank Score: 94" at bounding box center [741, 312] width 573 height 438
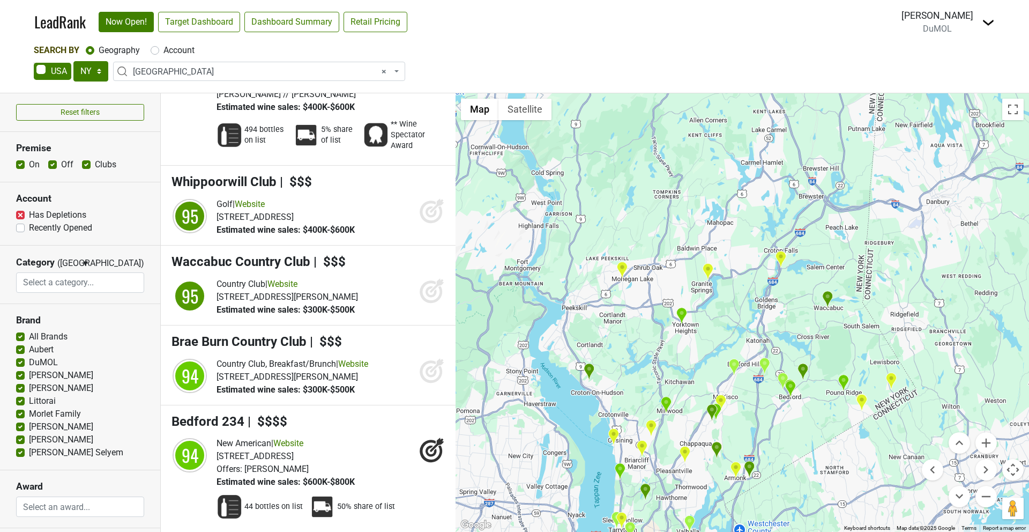
click at [588, 371] on img "Hudson National Golf Club" at bounding box center [589, 372] width 11 height 18
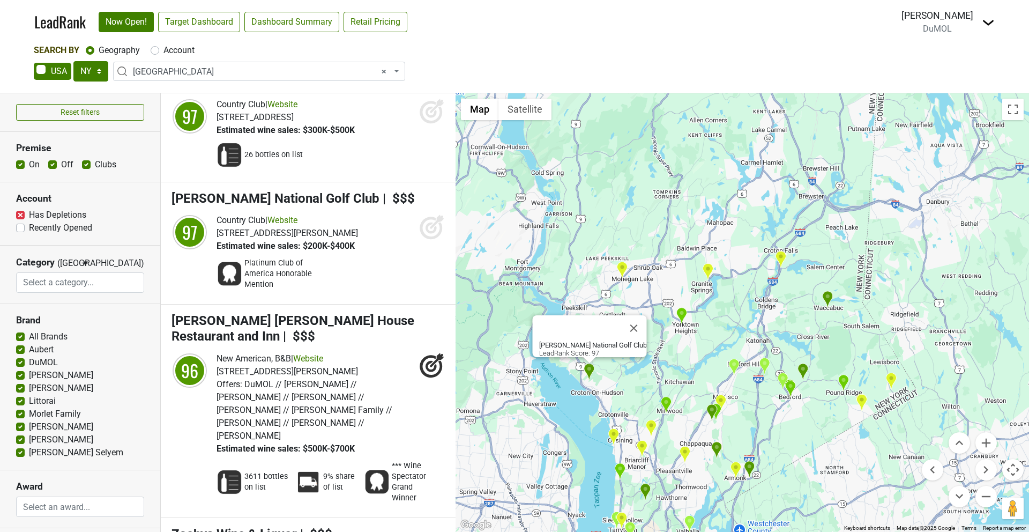
scroll to position [1726, 0]
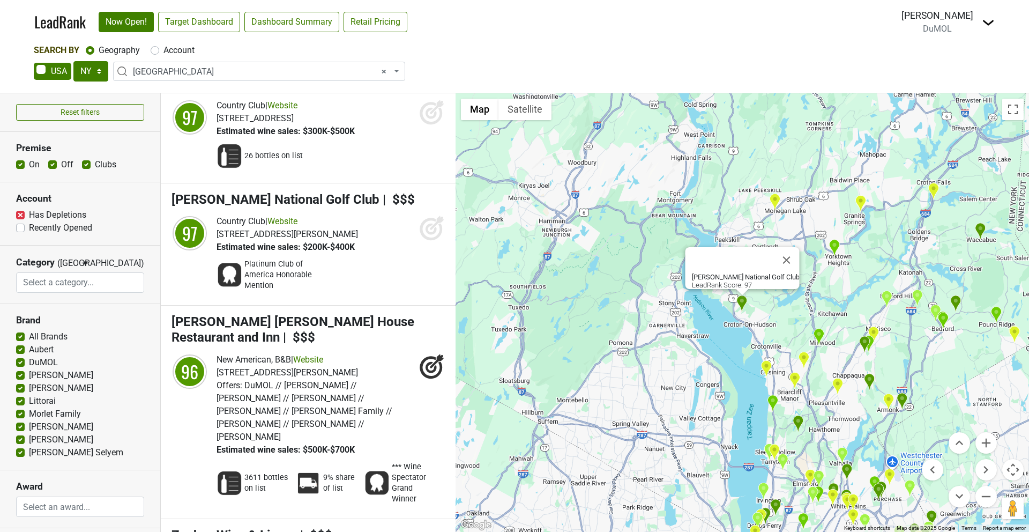
click at [955, 300] on img "Bedford Post Inn" at bounding box center [955, 304] width 11 height 18
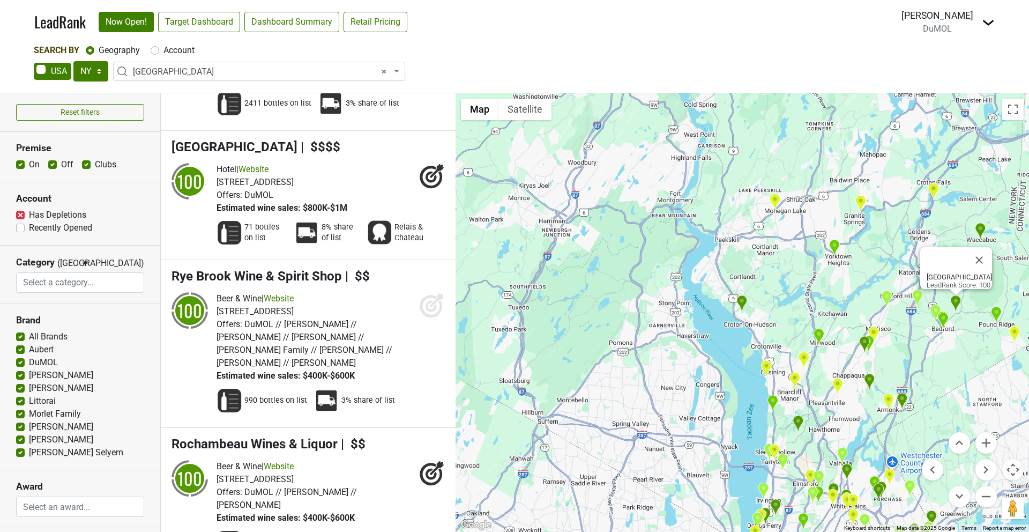
scroll to position [650, 0]
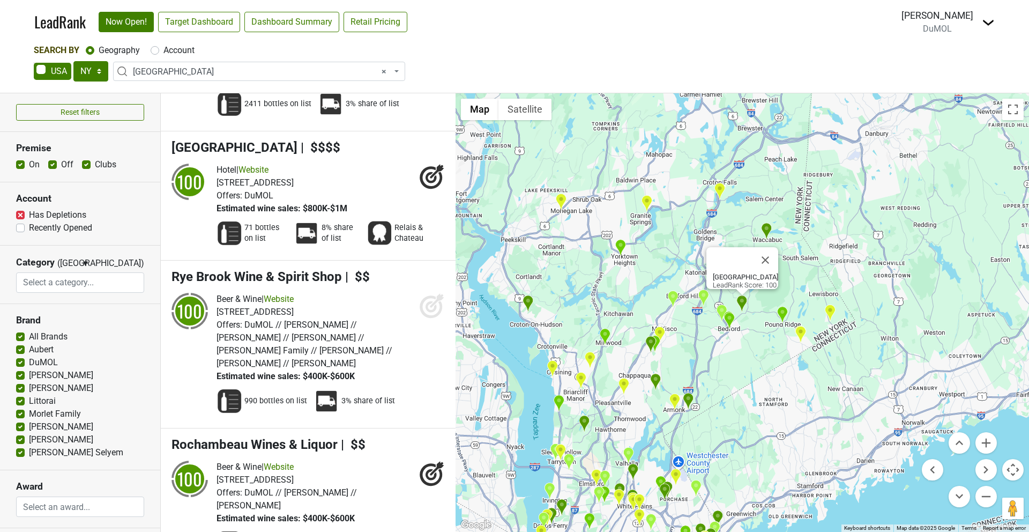
click at [769, 227] on img "Waccabuc Country Club" at bounding box center [766, 231] width 11 height 18
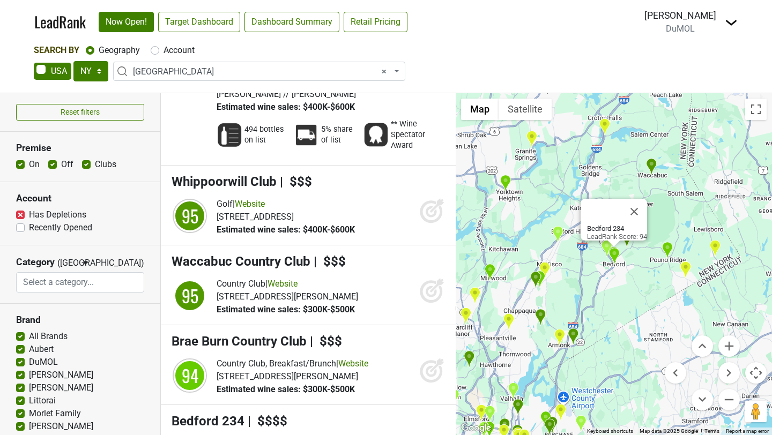
scroll to position [2603, 0]
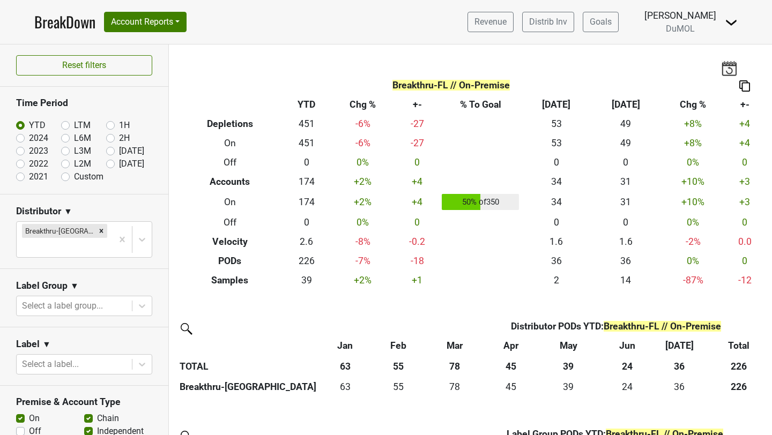
scroll to position [405, 0]
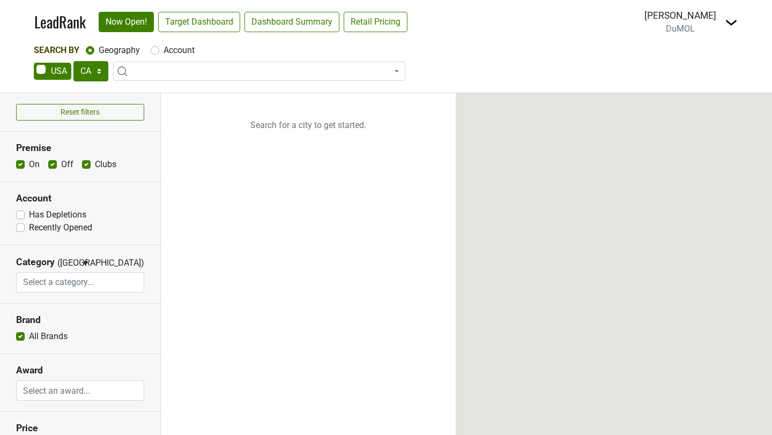
select select "CA"
select select
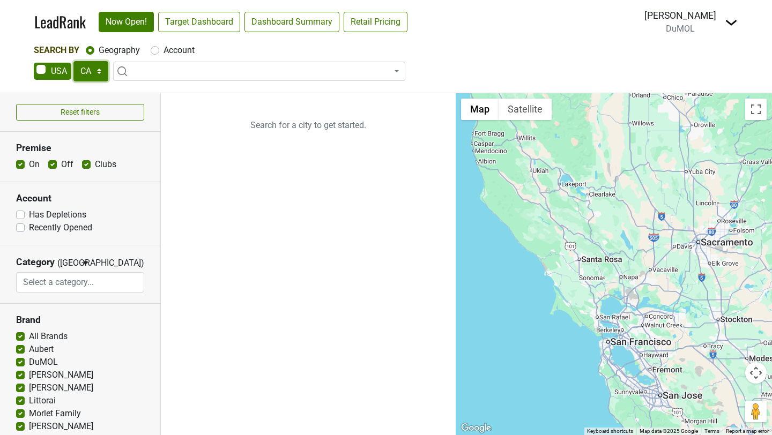
click at [87, 78] on select "AK AL AR AZ CA CO CT DC DE FL [GEOGRAPHIC_DATA] HI IA ID IL IN KS [GEOGRAPHIC_D…" at bounding box center [90, 71] width 35 height 20
select select "NY"
click at [73, 61] on select "AK AL AR AZ CA CO CT DC DE FL [GEOGRAPHIC_DATA] HI IA ID IL IN KS [GEOGRAPHIC_D…" at bounding box center [90, 71] width 35 height 20
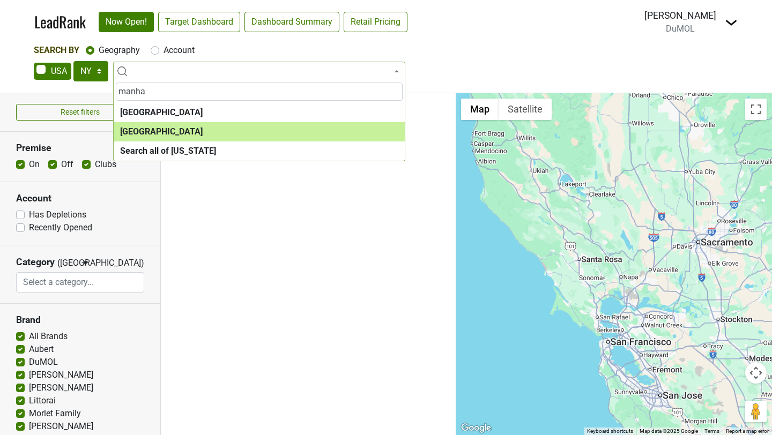
type input "manha"
select select "1260"
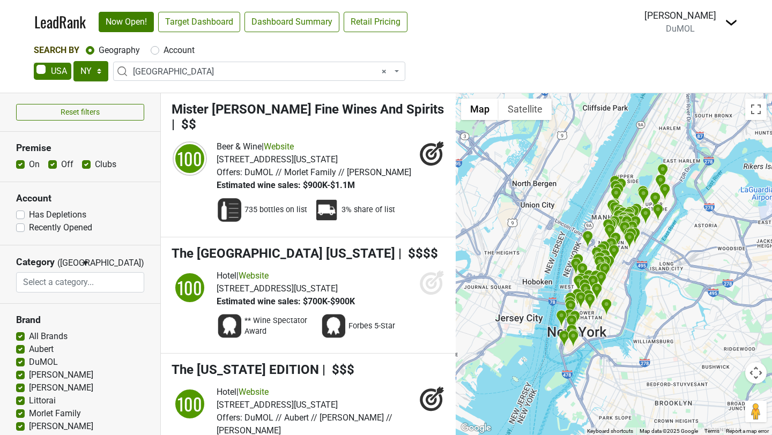
click at [61, 166] on label "Off" at bounding box center [67, 164] width 12 height 13
click at [53, 166] on input "Off" at bounding box center [52, 163] width 9 height 11
checkbox input "false"
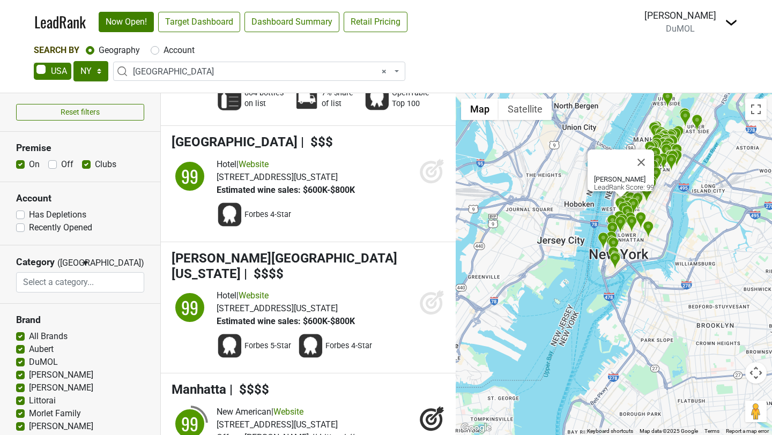
scroll to position [5993, 0]
